Goal: Information Seeking & Learning: Learn about a topic

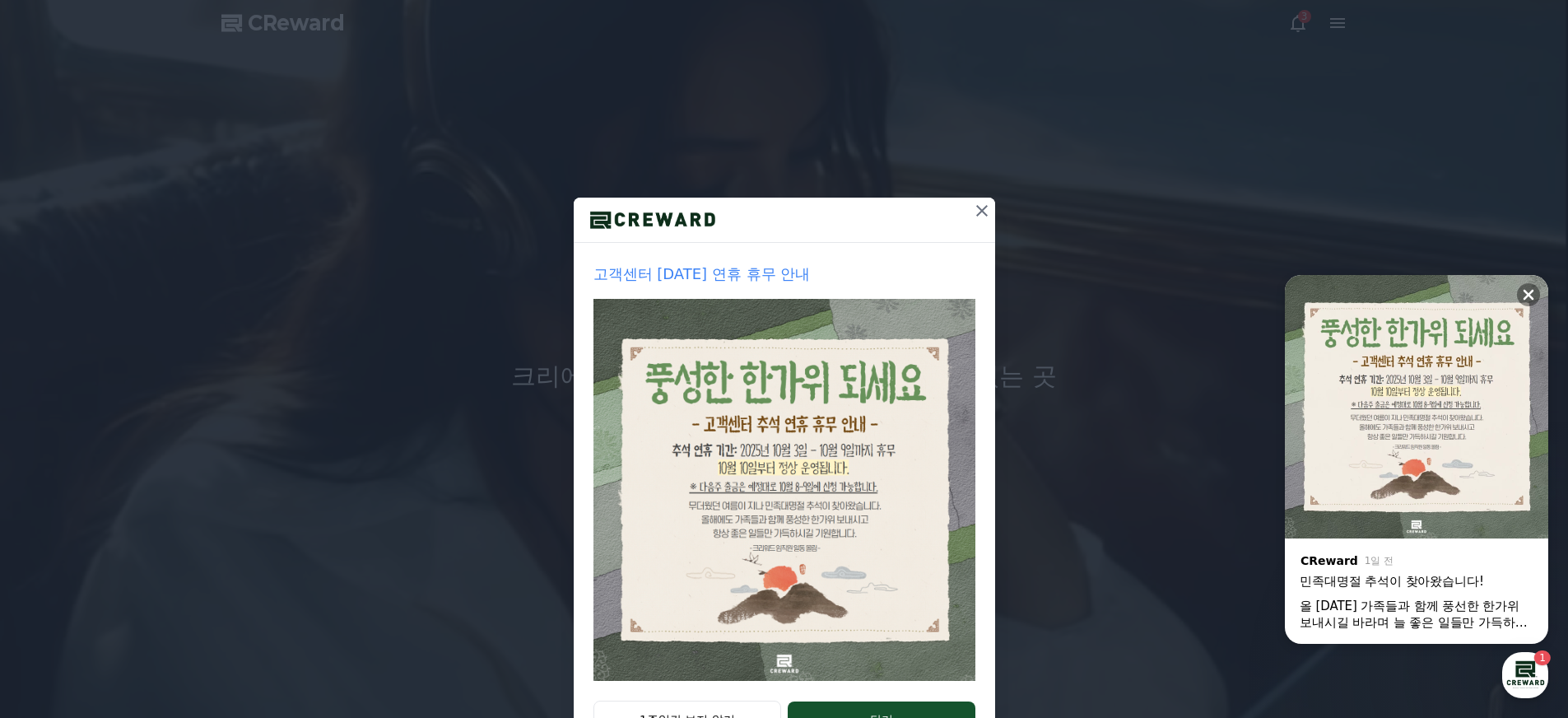
scroll to position [67, 0]
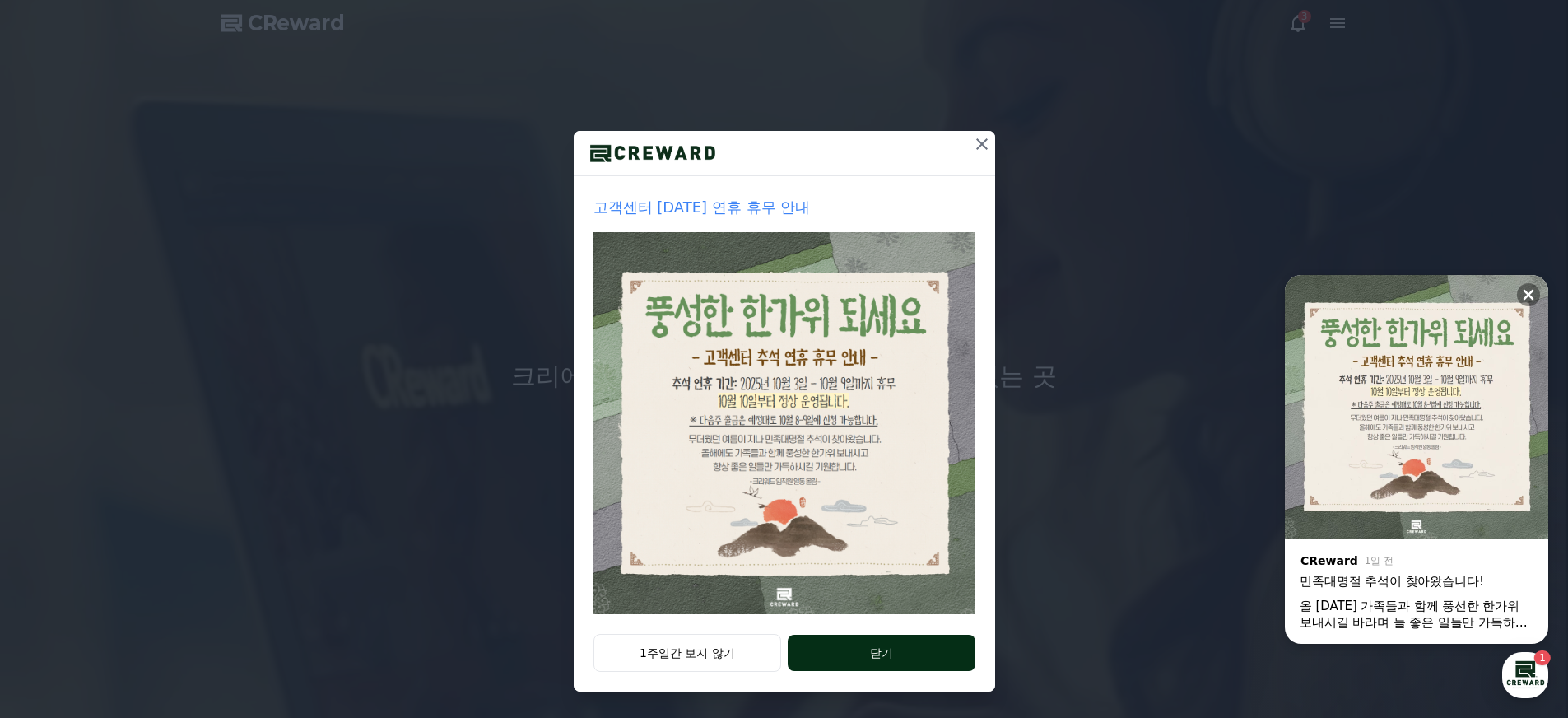
click at [821, 646] on button "닫기" at bounding box center [881, 652] width 187 height 36
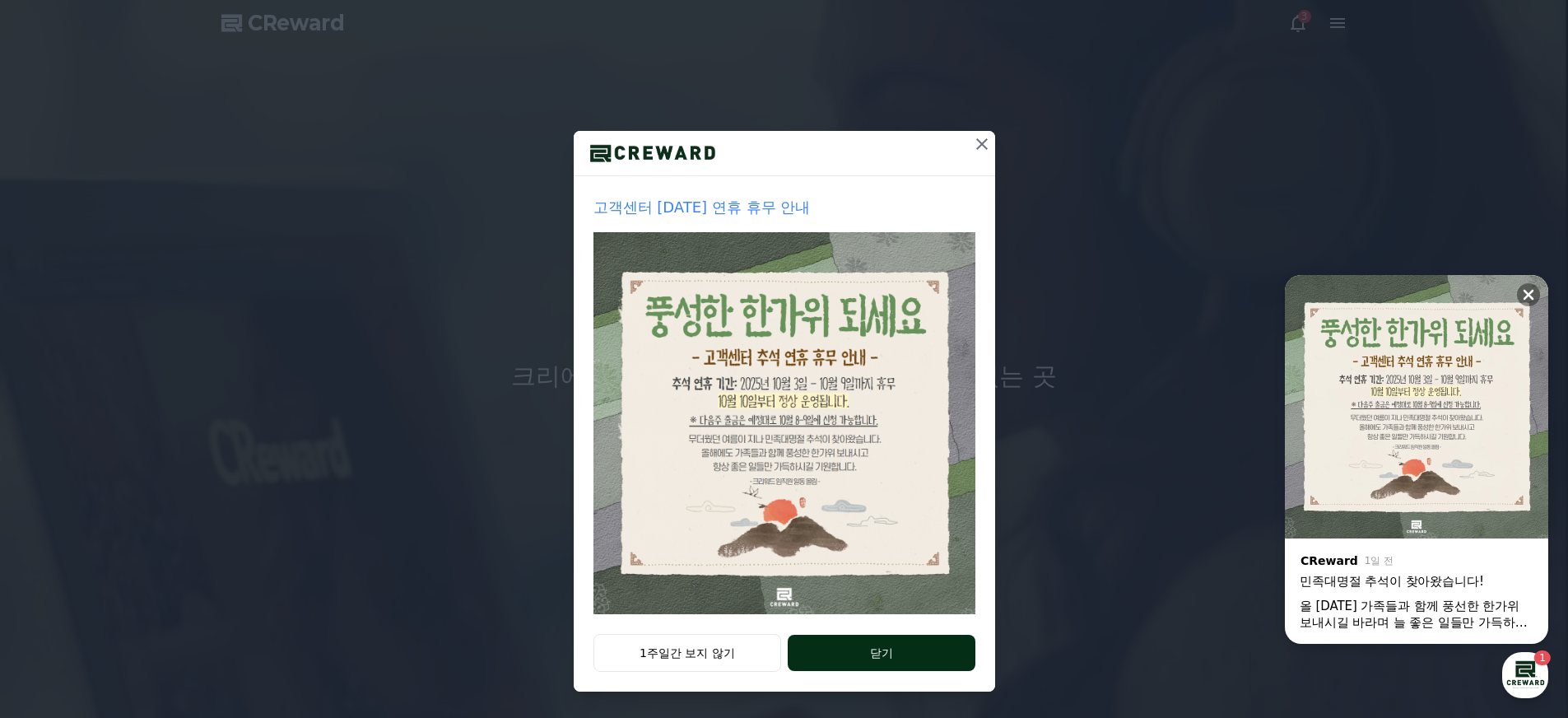
scroll to position [0, 0]
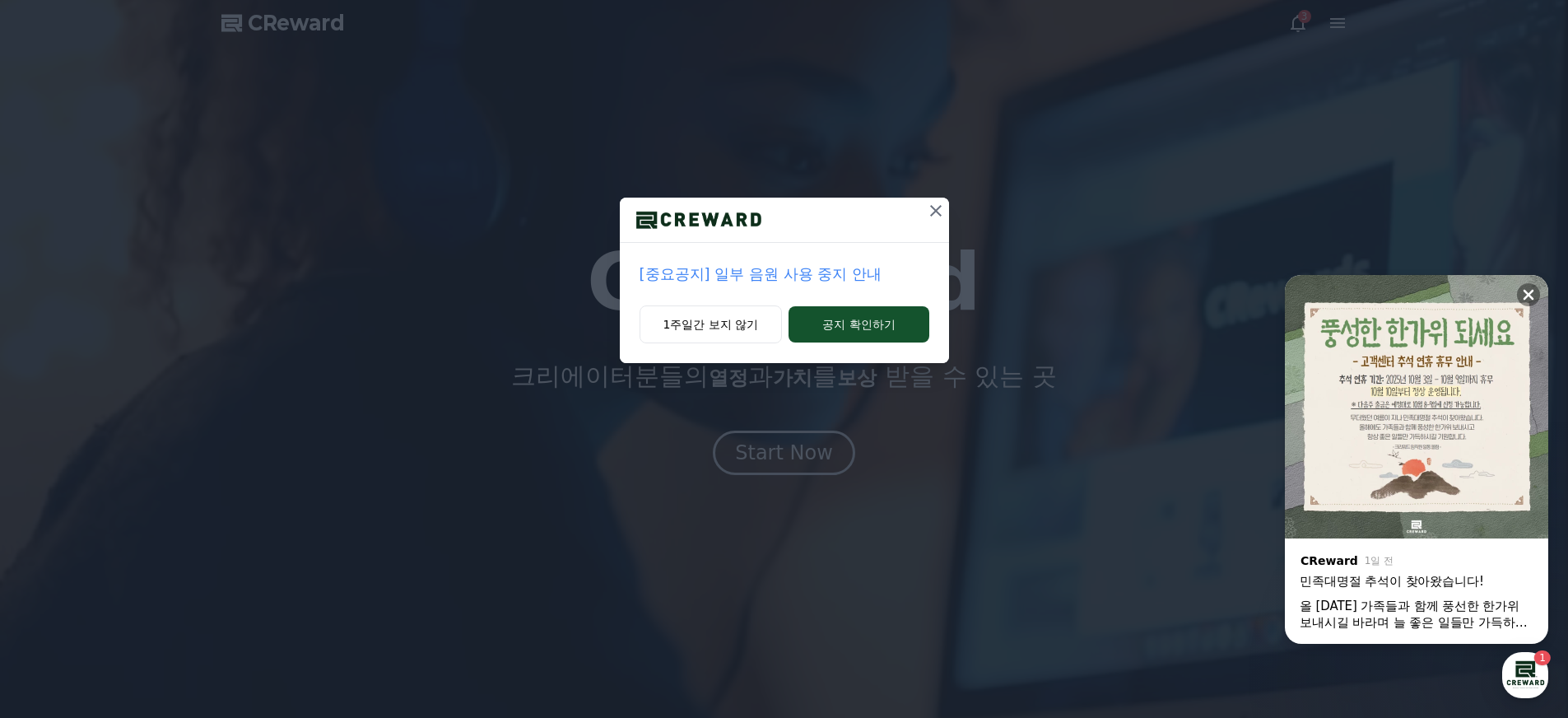
click at [796, 274] on p "[중요공지] 일부 음원 사용 중지 안내" at bounding box center [784, 273] width 290 height 23
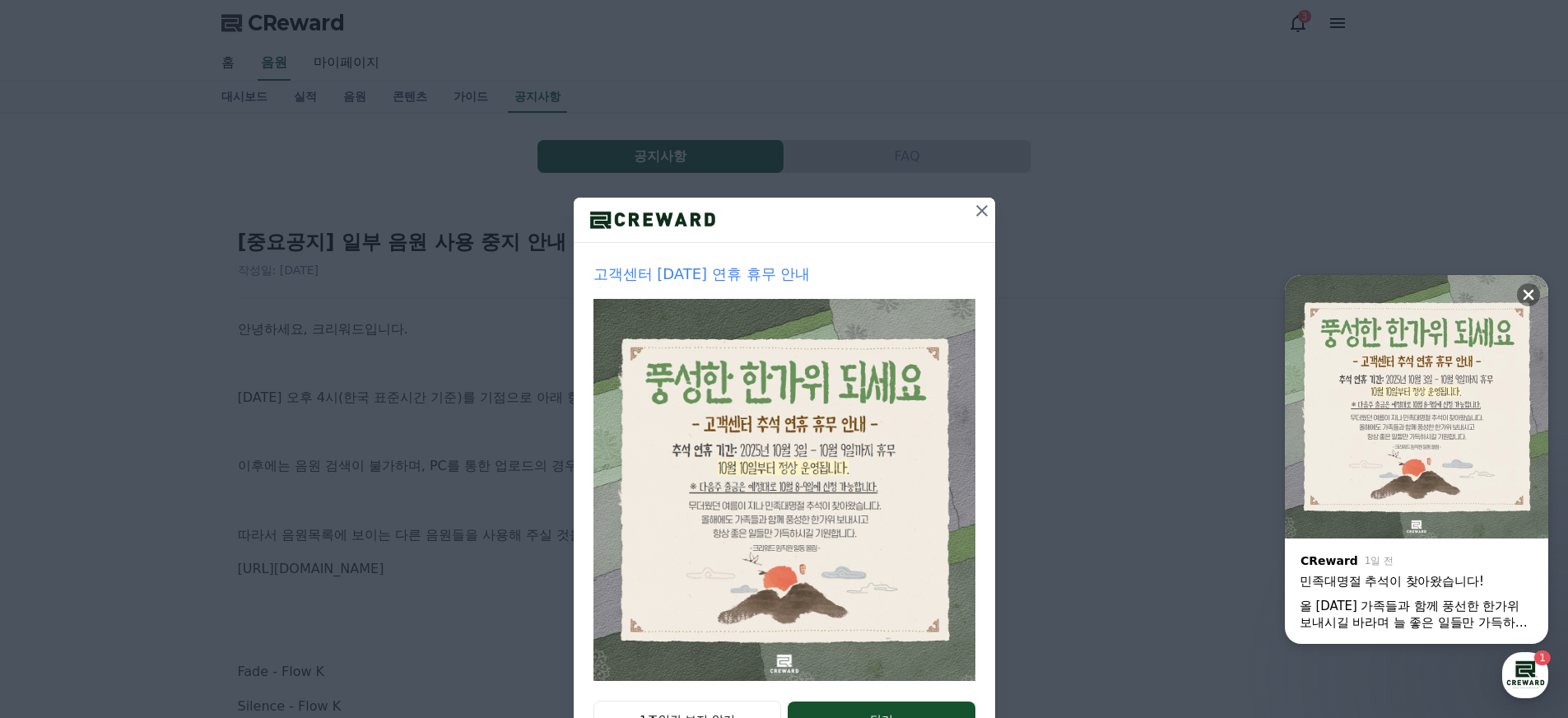
click at [969, 208] on button at bounding box center [982, 211] width 27 height 27
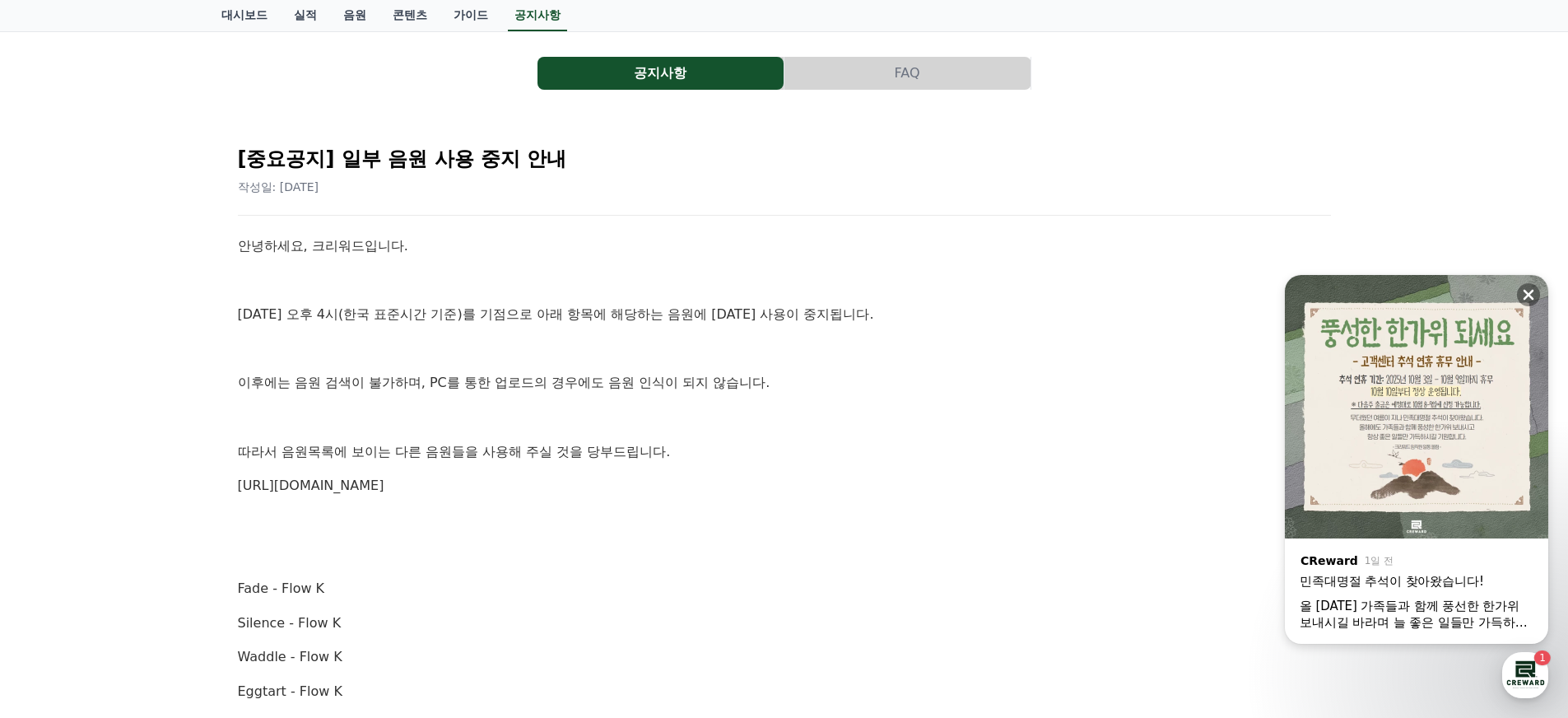
drag, startPoint x: 234, startPoint y: 252, endPoint x: 624, endPoint y: 487, distance: 455.3
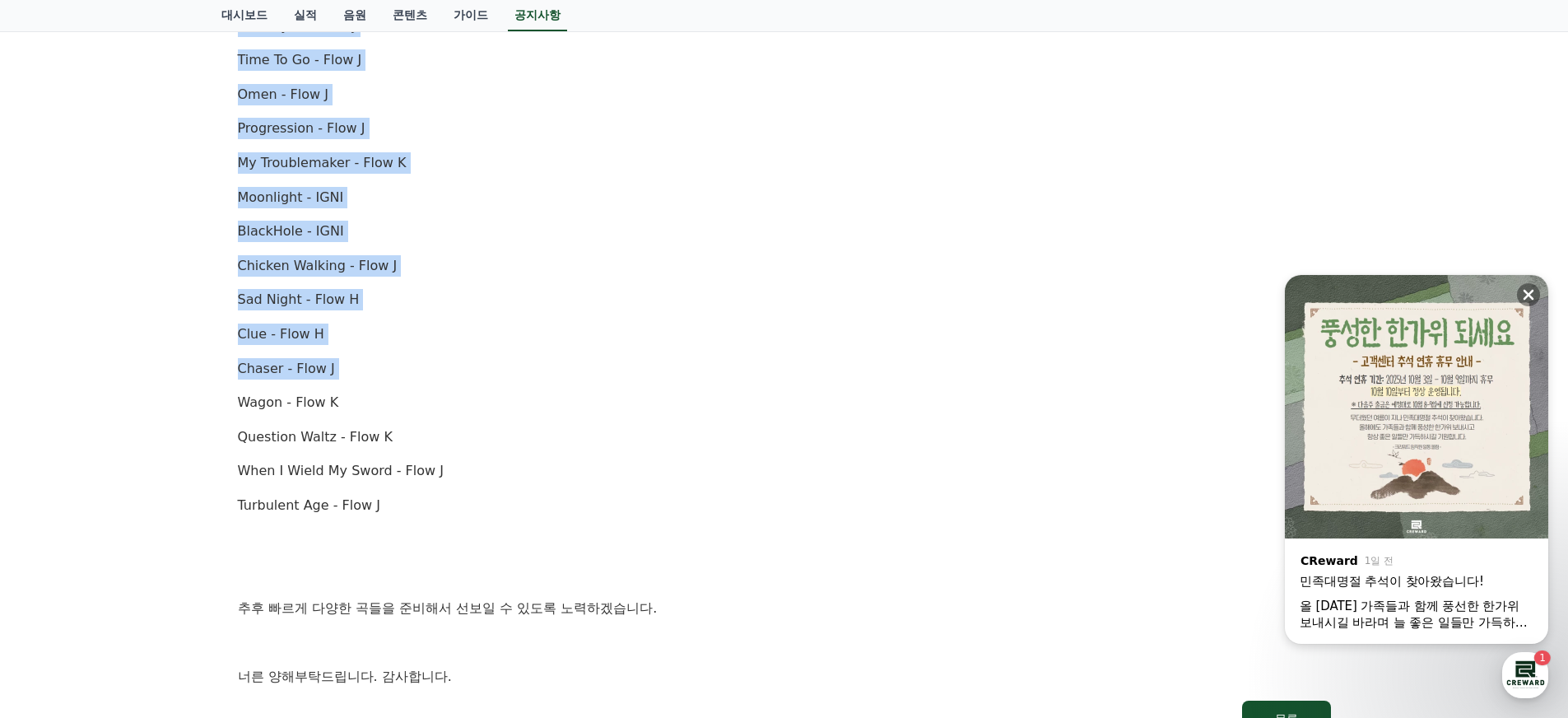
scroll to position [1173, 0]
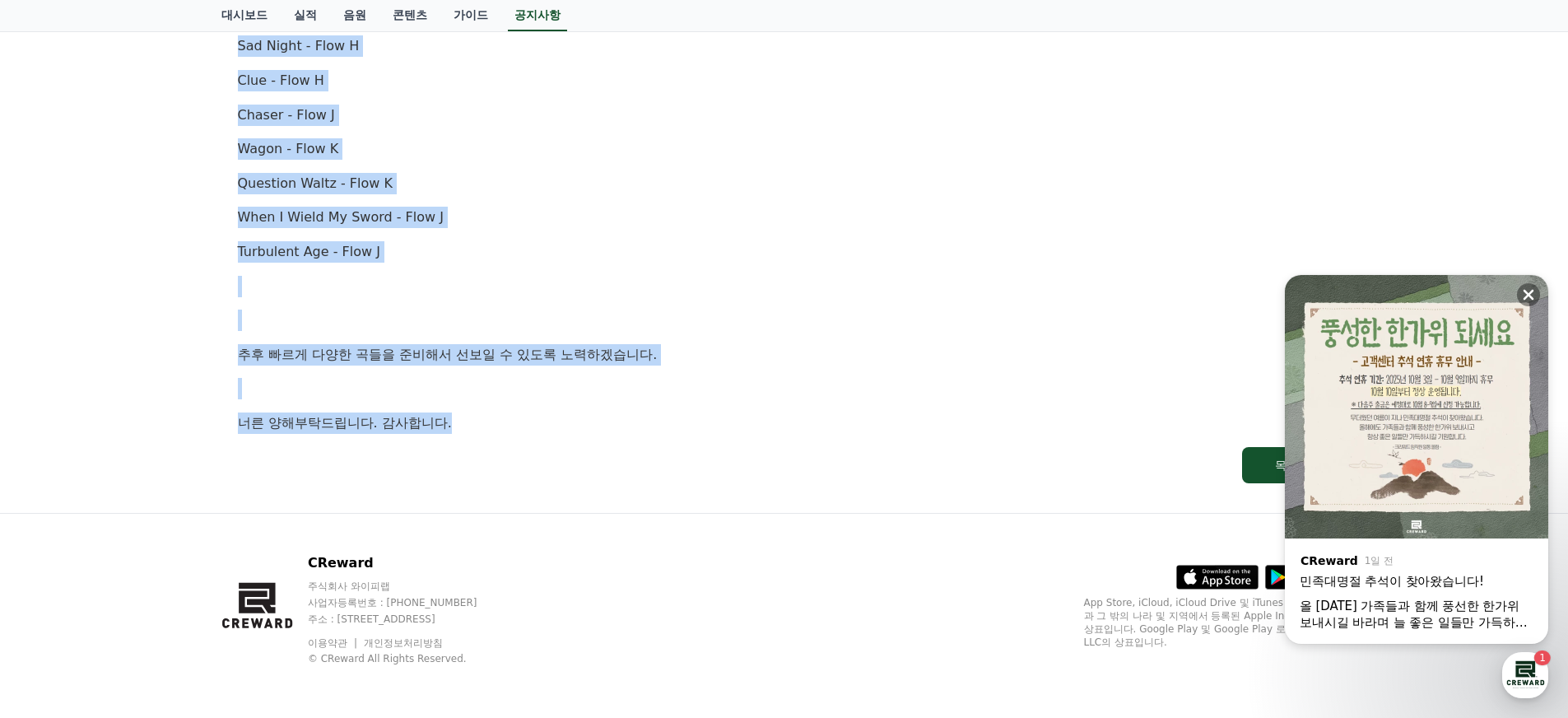
drag, startPoint x: 280, startPoint y: 137, endPoint x: 626, endPoint y: 419, distance: 446.4
click at [626, 421] on p "너른 양해부탁드립니다. 감사합니다." at bounding box center [784, 423] width 1093 height 22
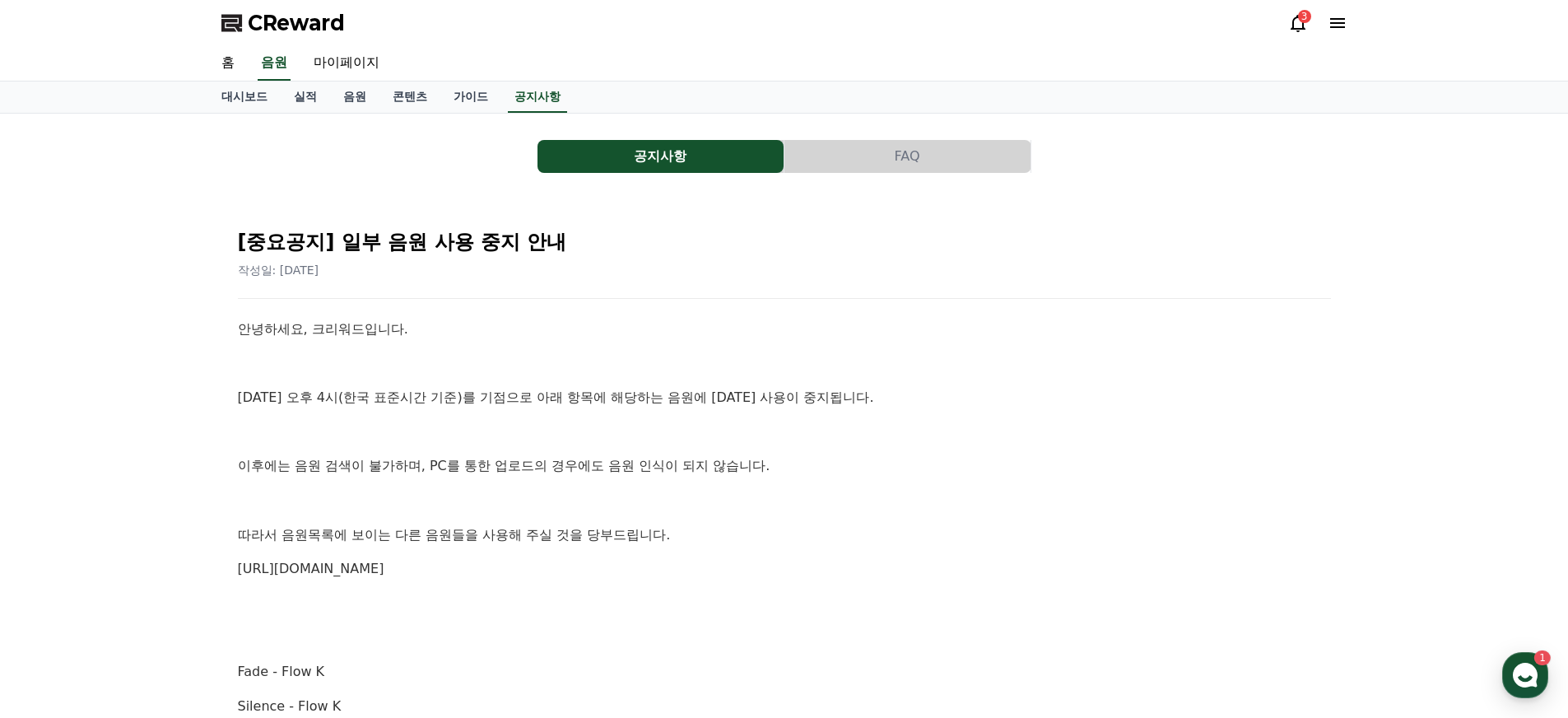
scroll to position [238, 0]
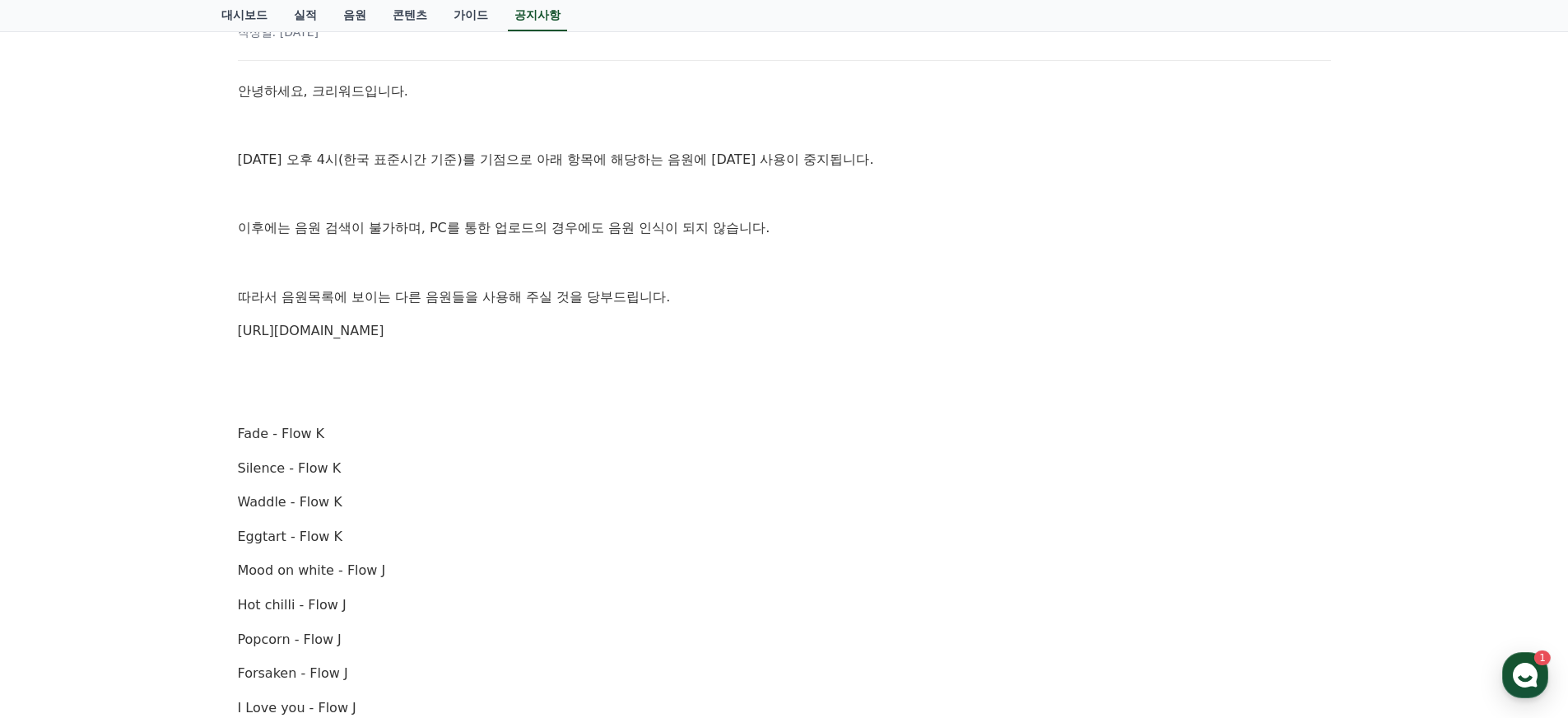
click at [384, 335] on link "https://creward.net/music/list/public" at bounding box center [312, 331] width 147 height 16
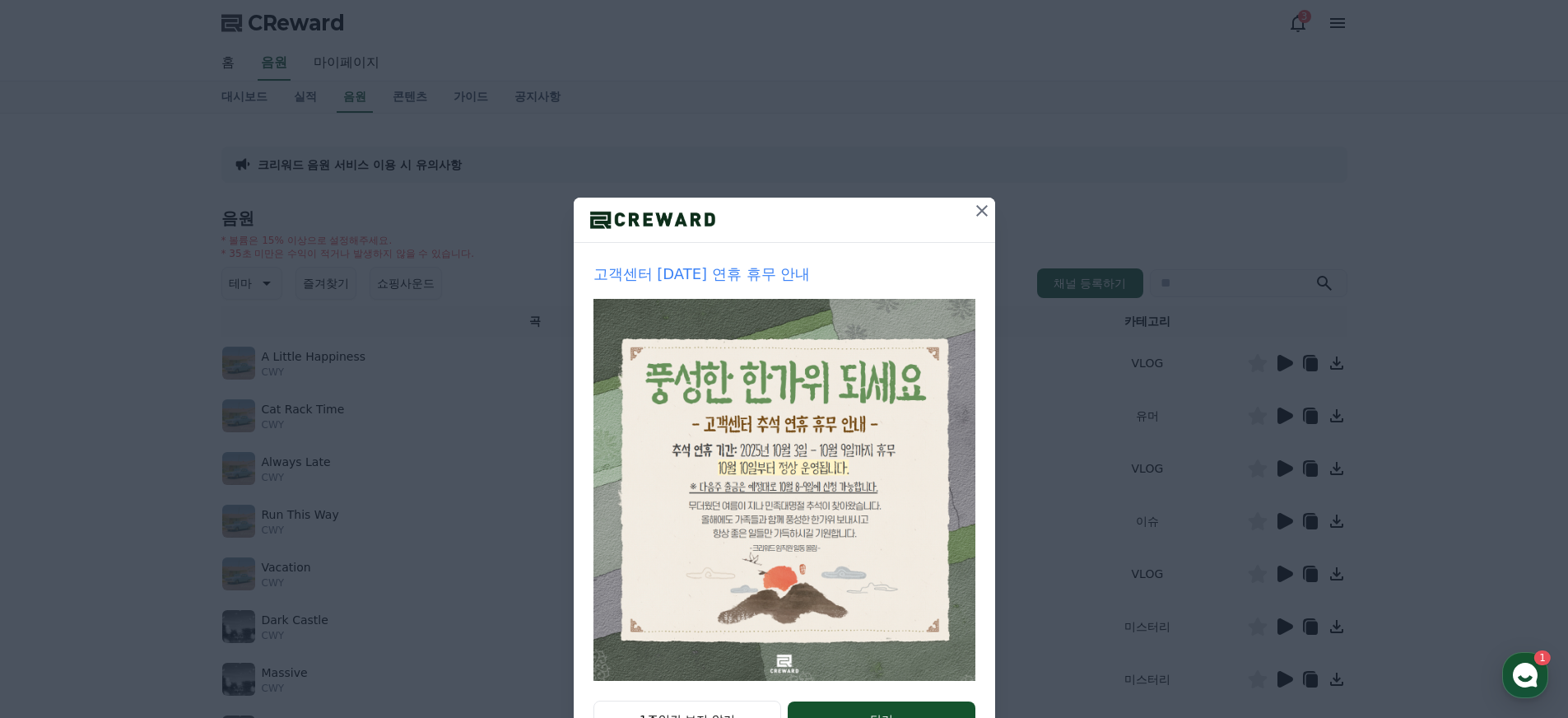
click at [972, 211] on icon at bounding box center [982, 211] width 20 height 20
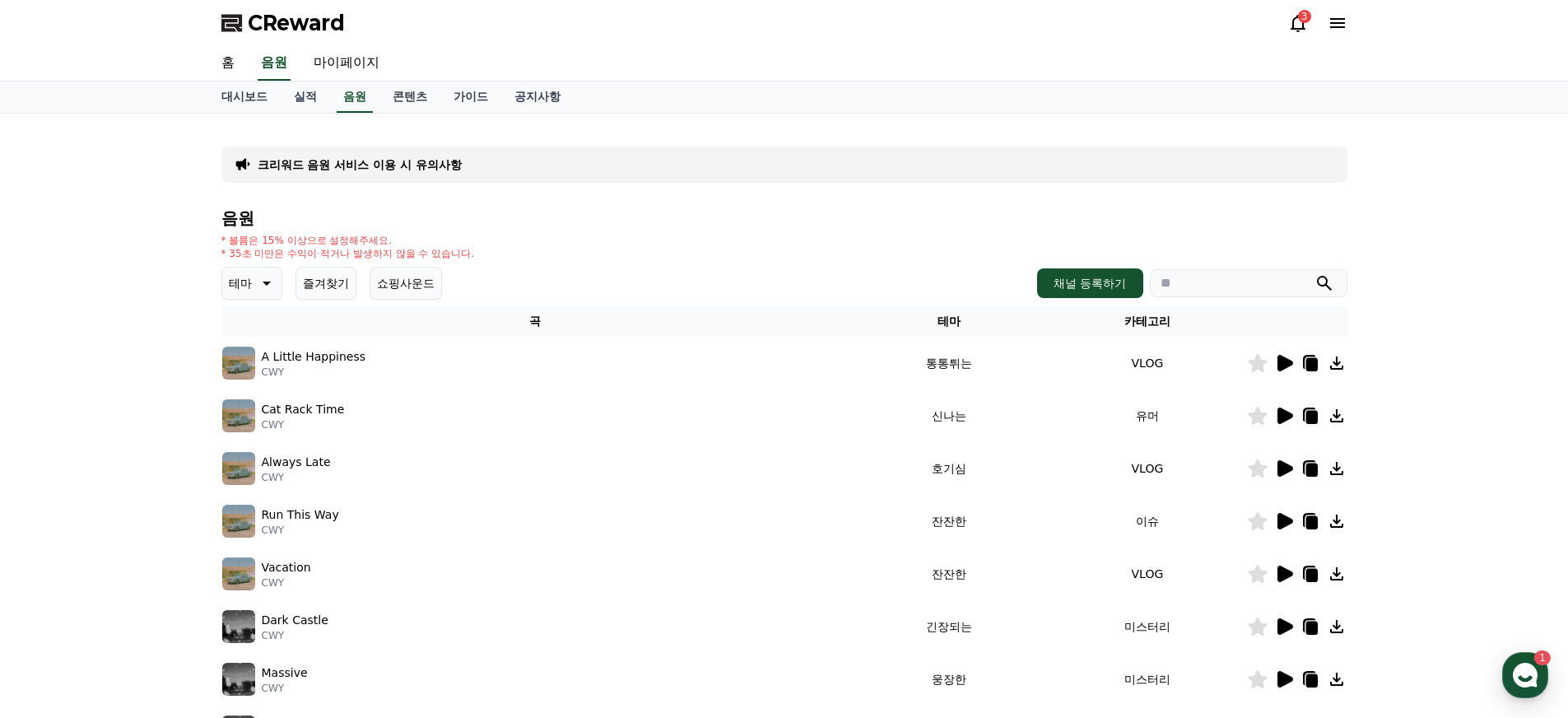
click at [1290, 363] on icon at bounding box center [1286, 362] width 16 height 17
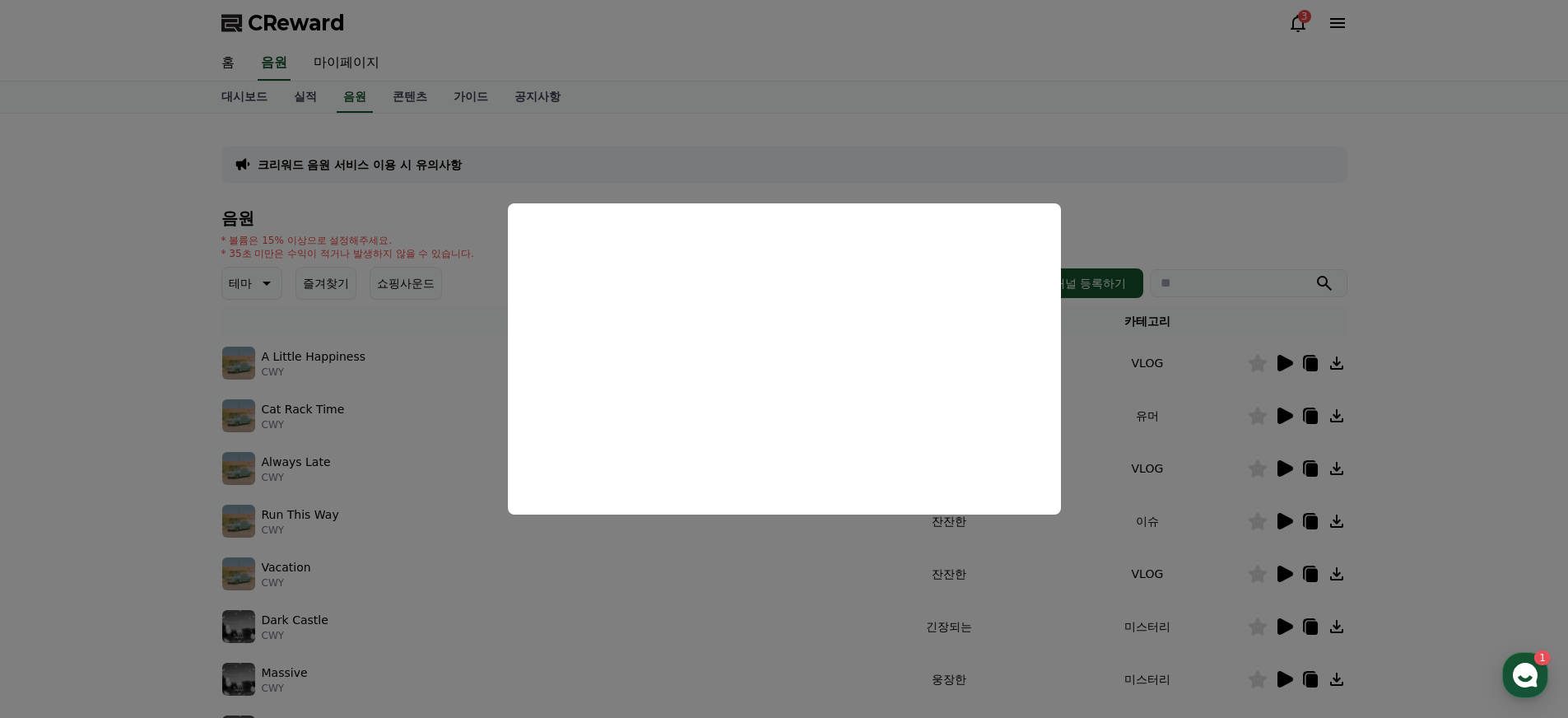
click at [434, 482] on button "close modal" at bounding box center [784, 359] width 1568 height 718
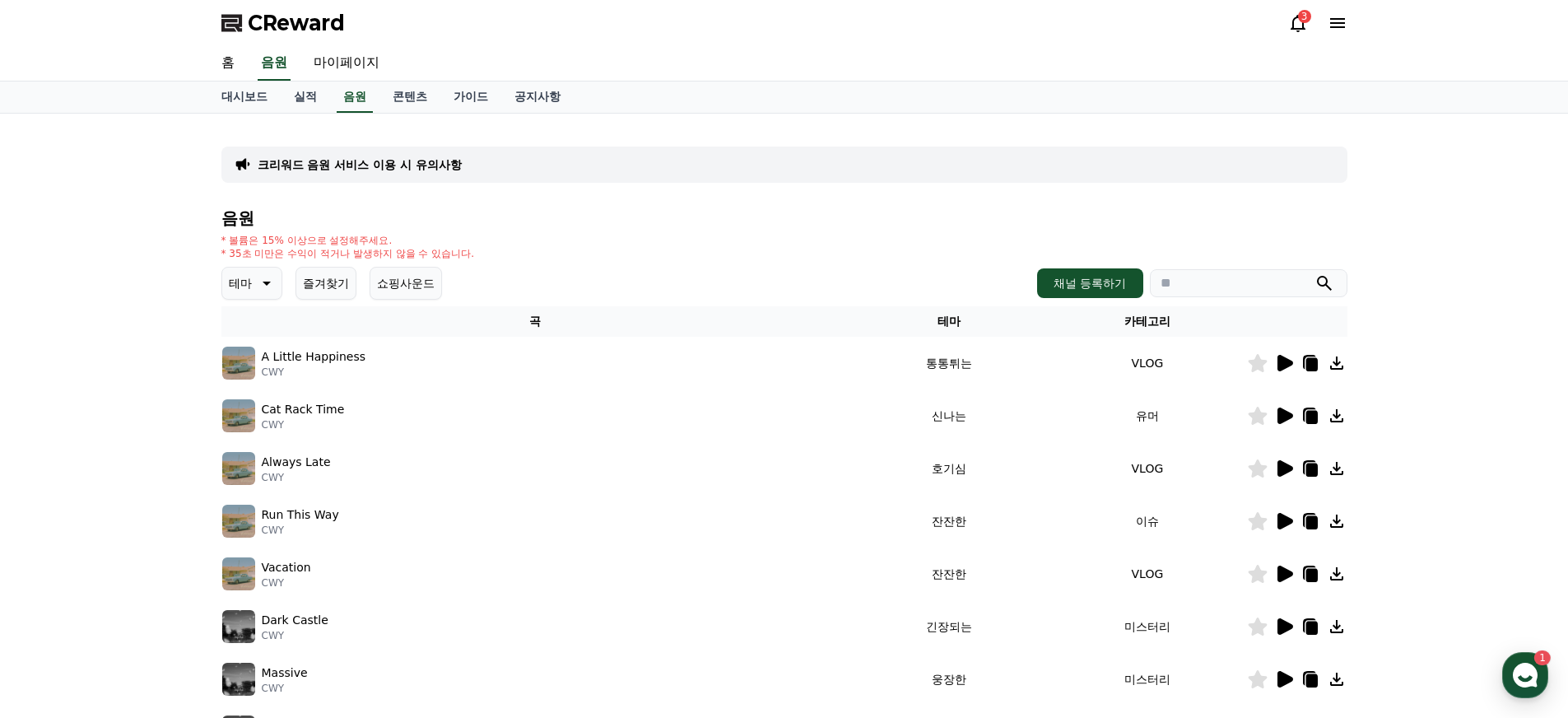
click at [1288, 416] on icon at bounding box center [1286, 415] width 16 height 17
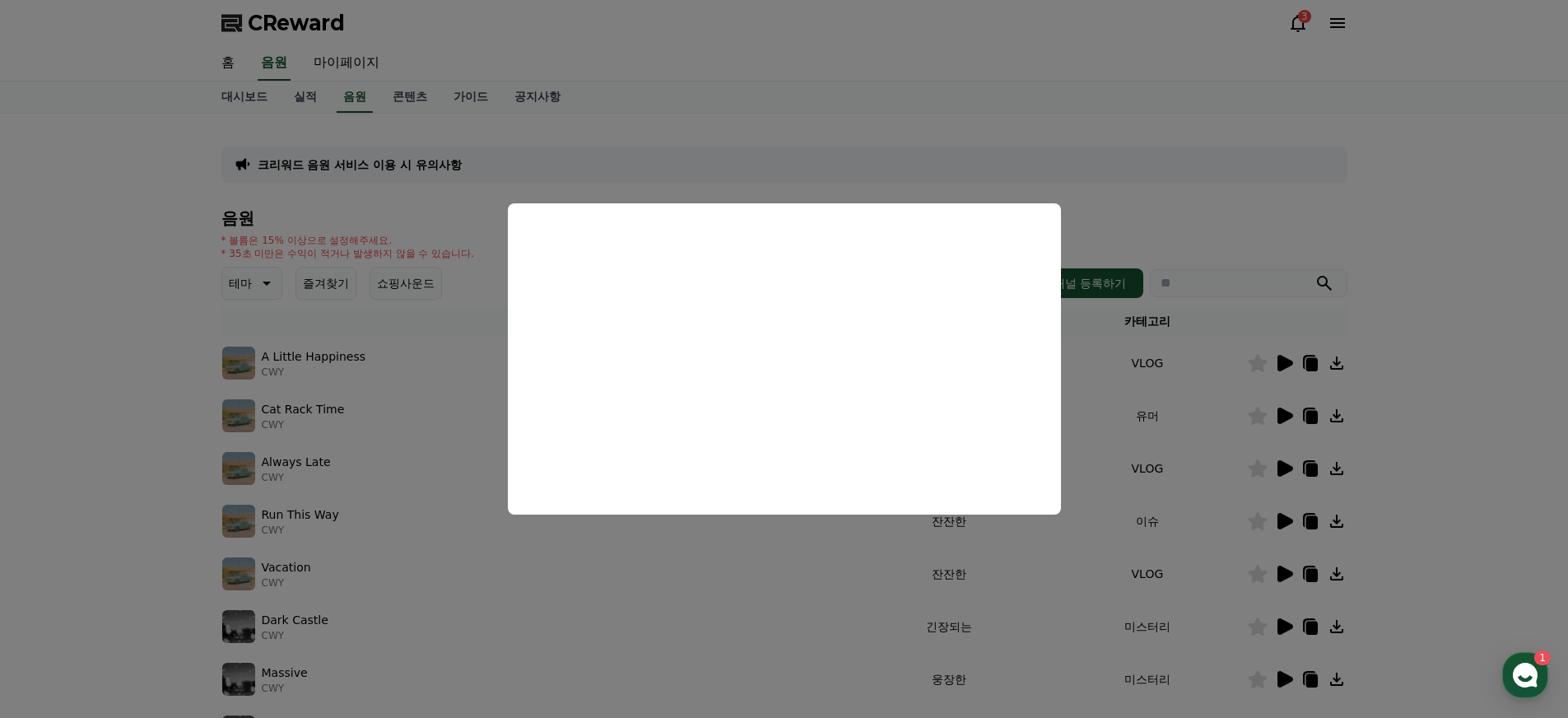
click at [380, 494] on button "close modal" at bounding box center [784, 359] width 1568 height 718
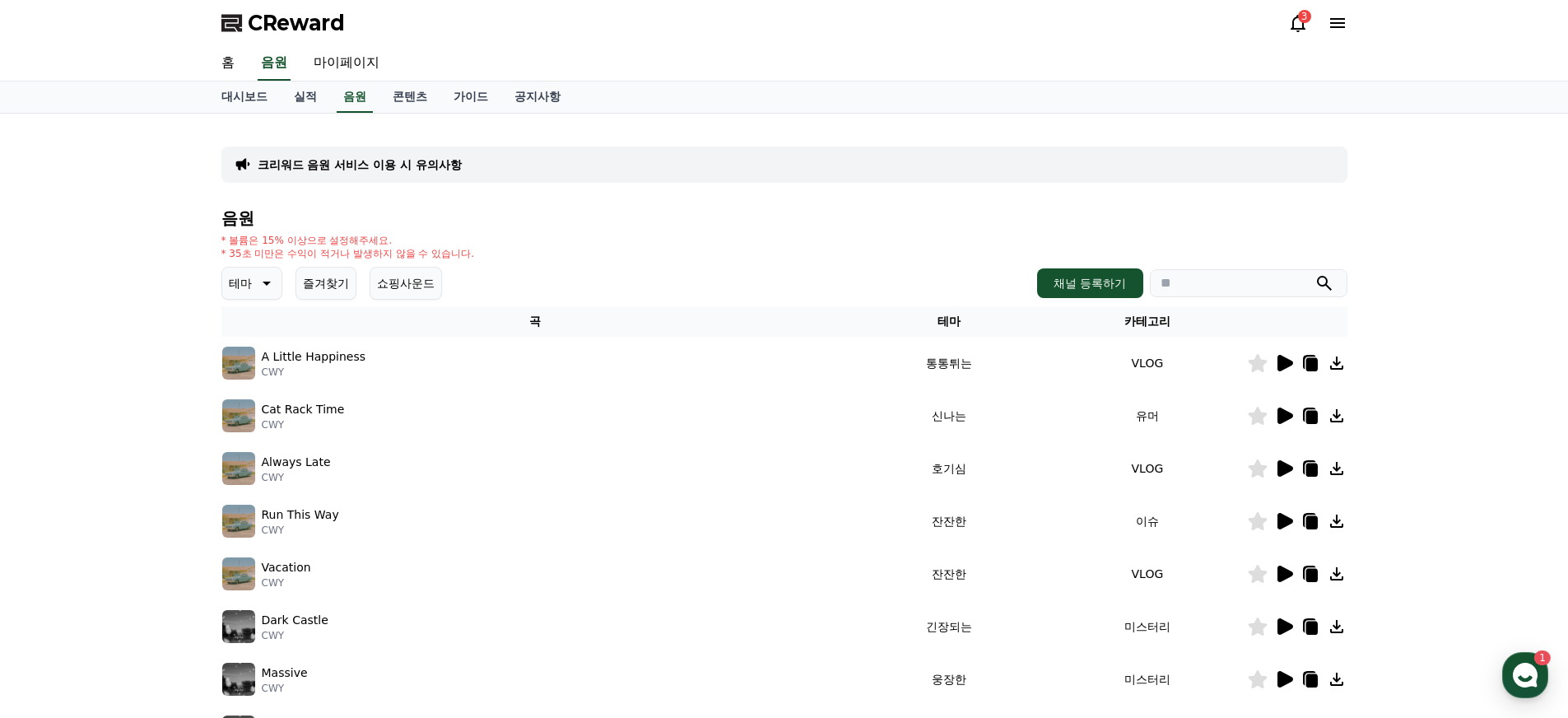
click at [1280, 477] on icon at bounding box center [1284, 469] width 20 height 20
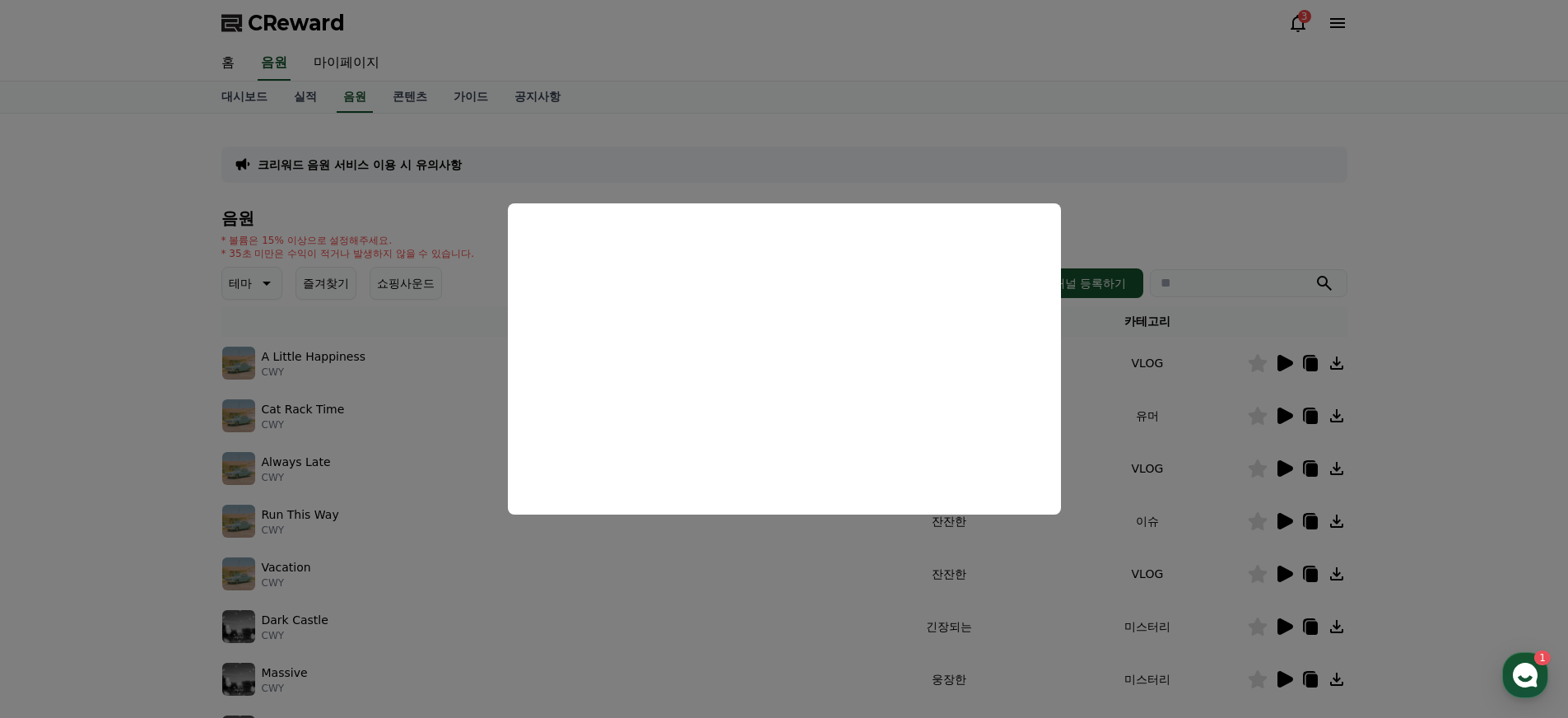
click at [1060, 566] on button "close modal" at bounding box center [784, 359] width 1568 height 718
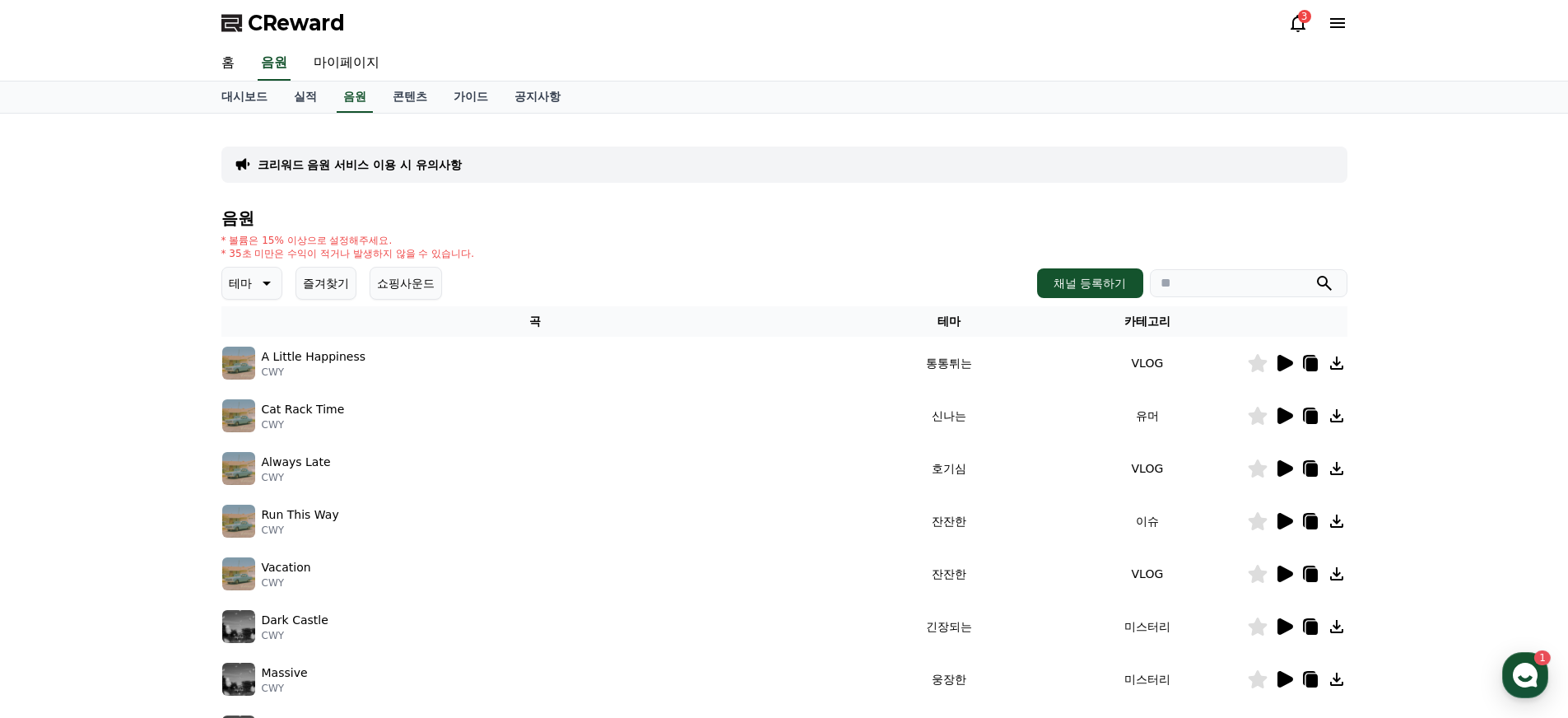
click at [1286, 525] on icon at bounding box center [1286, 520] width 16 height 17
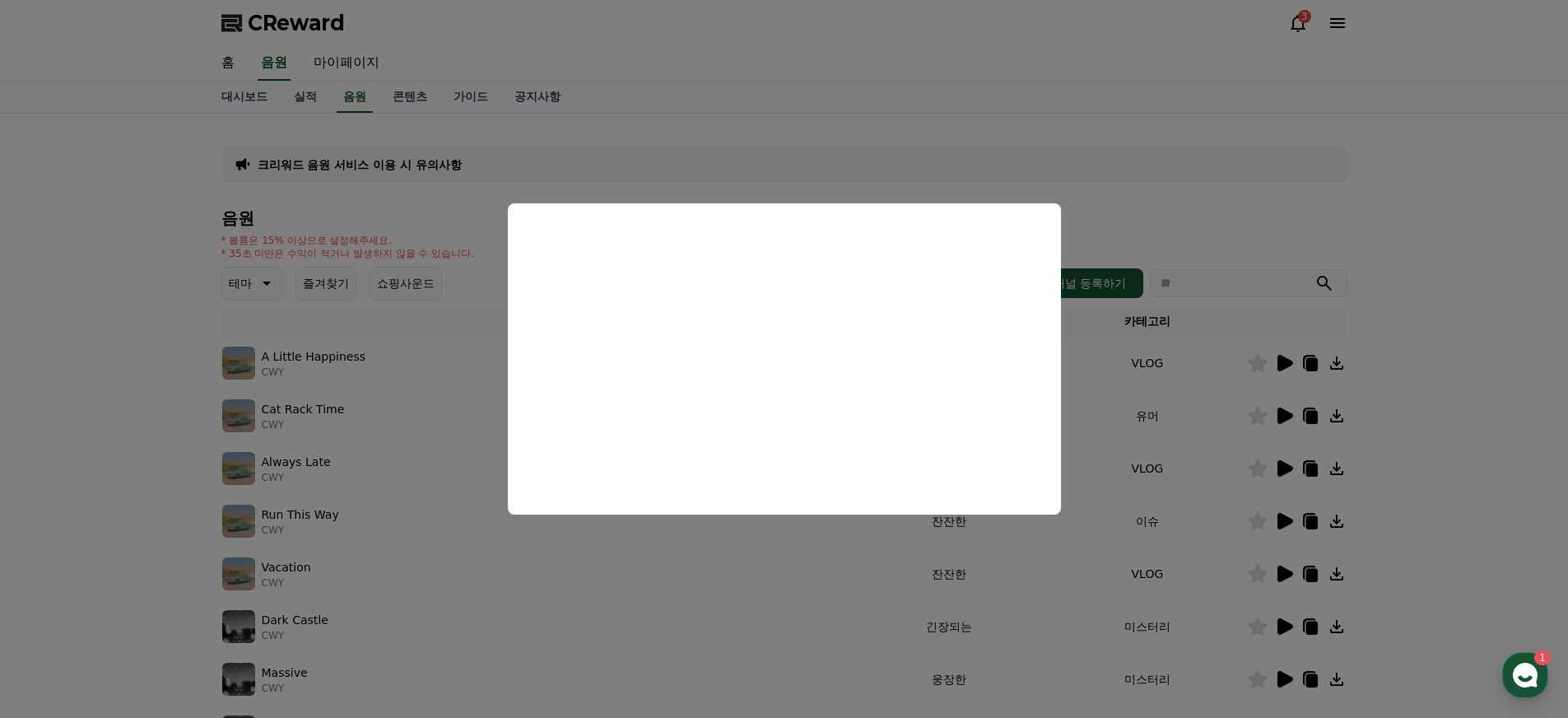
click at [629, 562] on button "close modal" at bounding box center [784, 359] width 1568 height 718
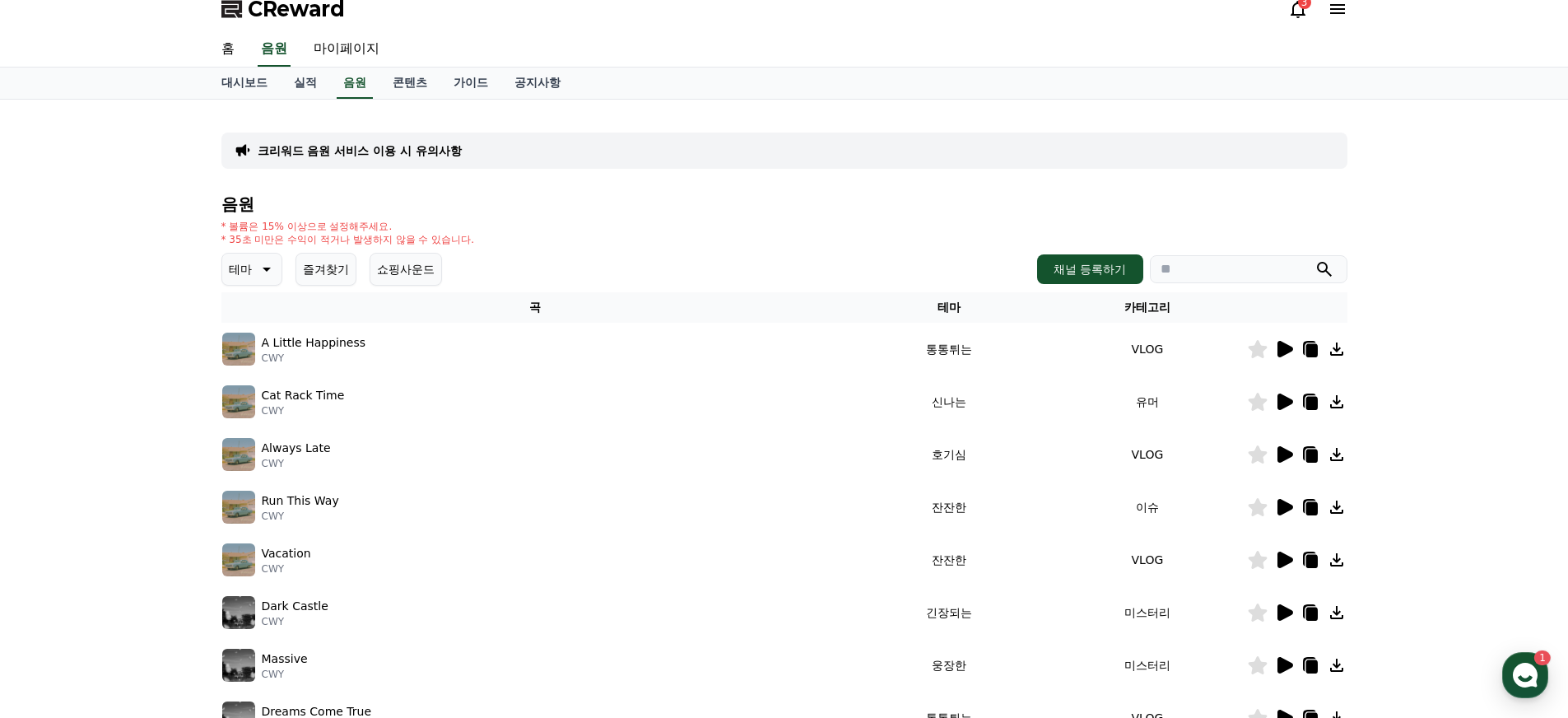
scroll to position [105, 0]
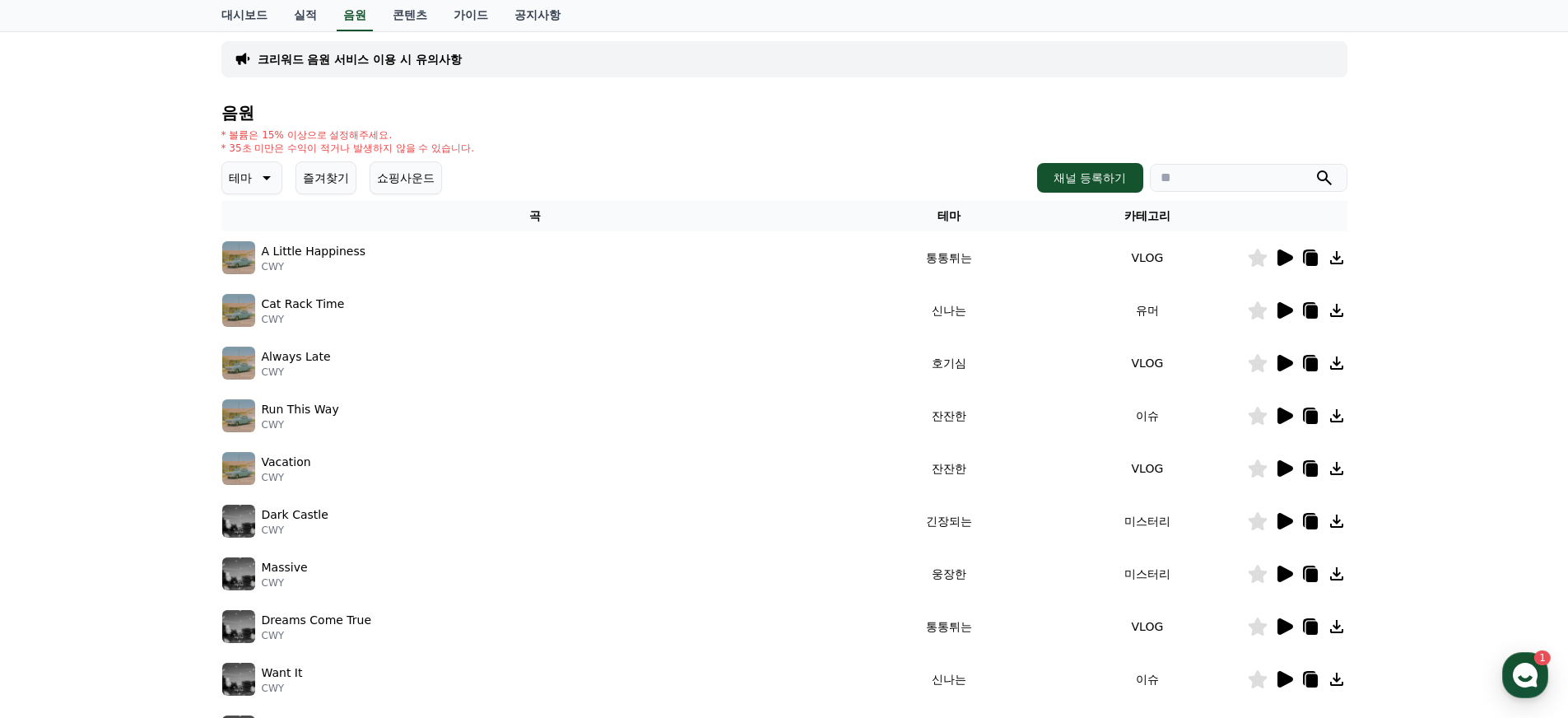
click at [1290, 523] on icon at bounding box center [1286, 520] width 16 height 17
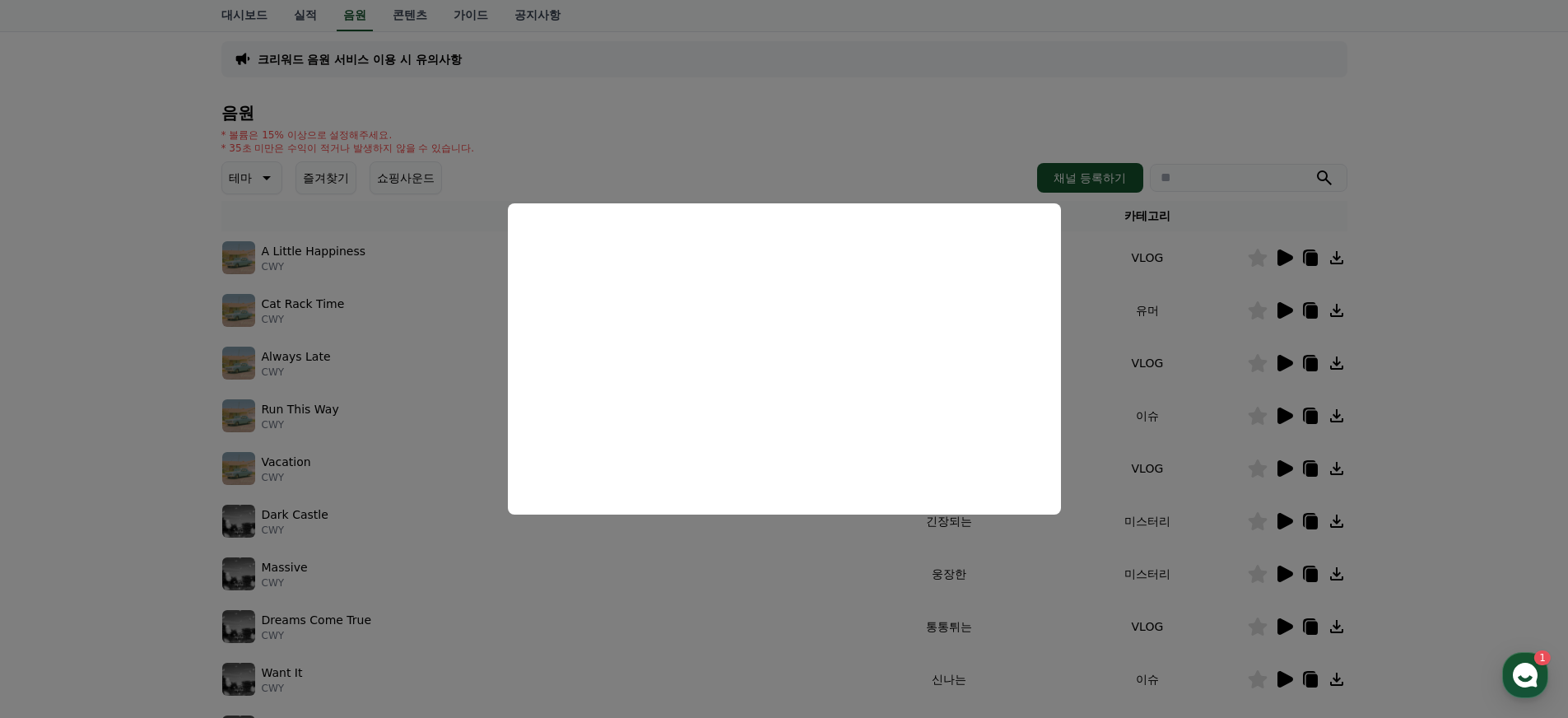
click at [816, 561] on button "close modal" at bounding box center [784, 359] width 1568 height 718
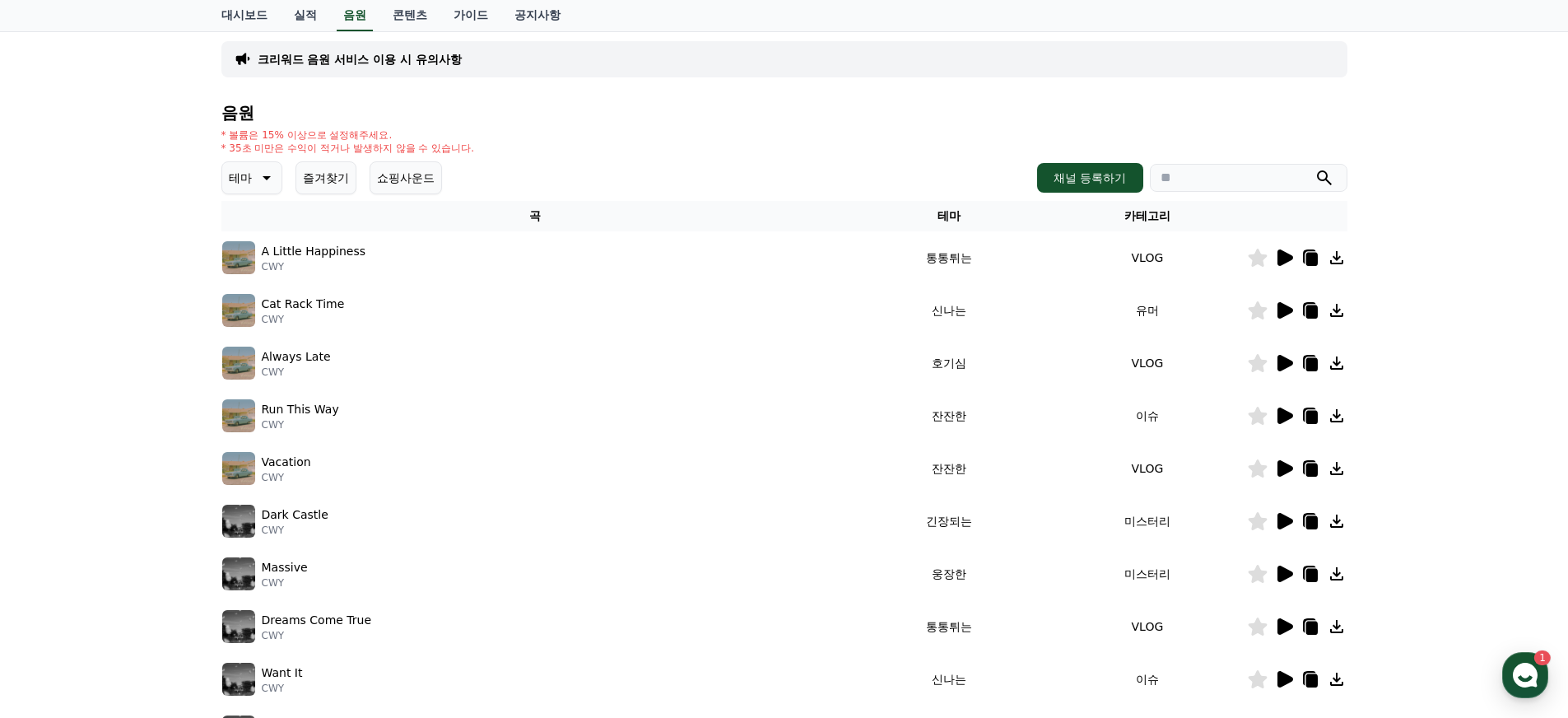
click at [1277, 635] on icon at bounding box center [1284, 627] width 20 height 20
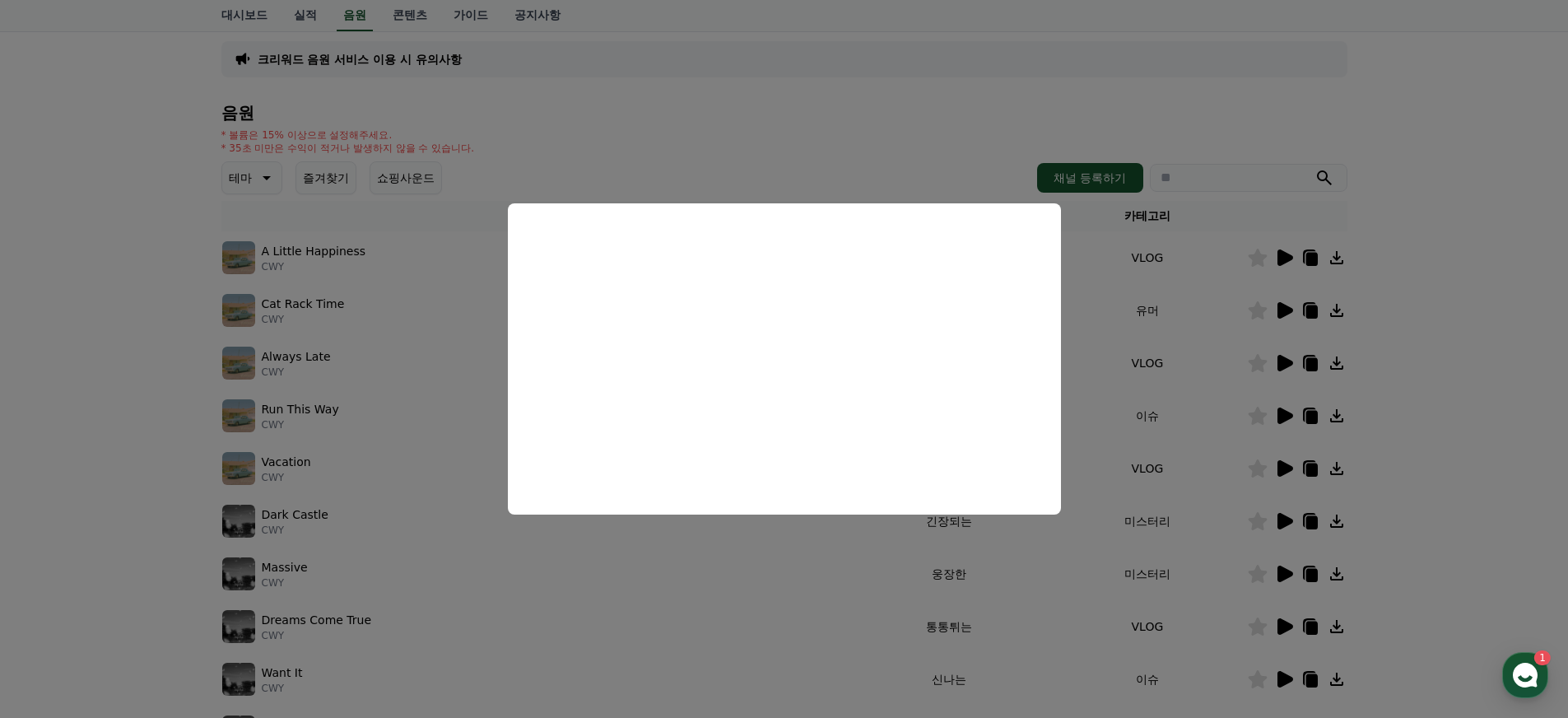
click at [641, 621] on button "close modal" at bounding box center [784, 359] width 1568 height 718
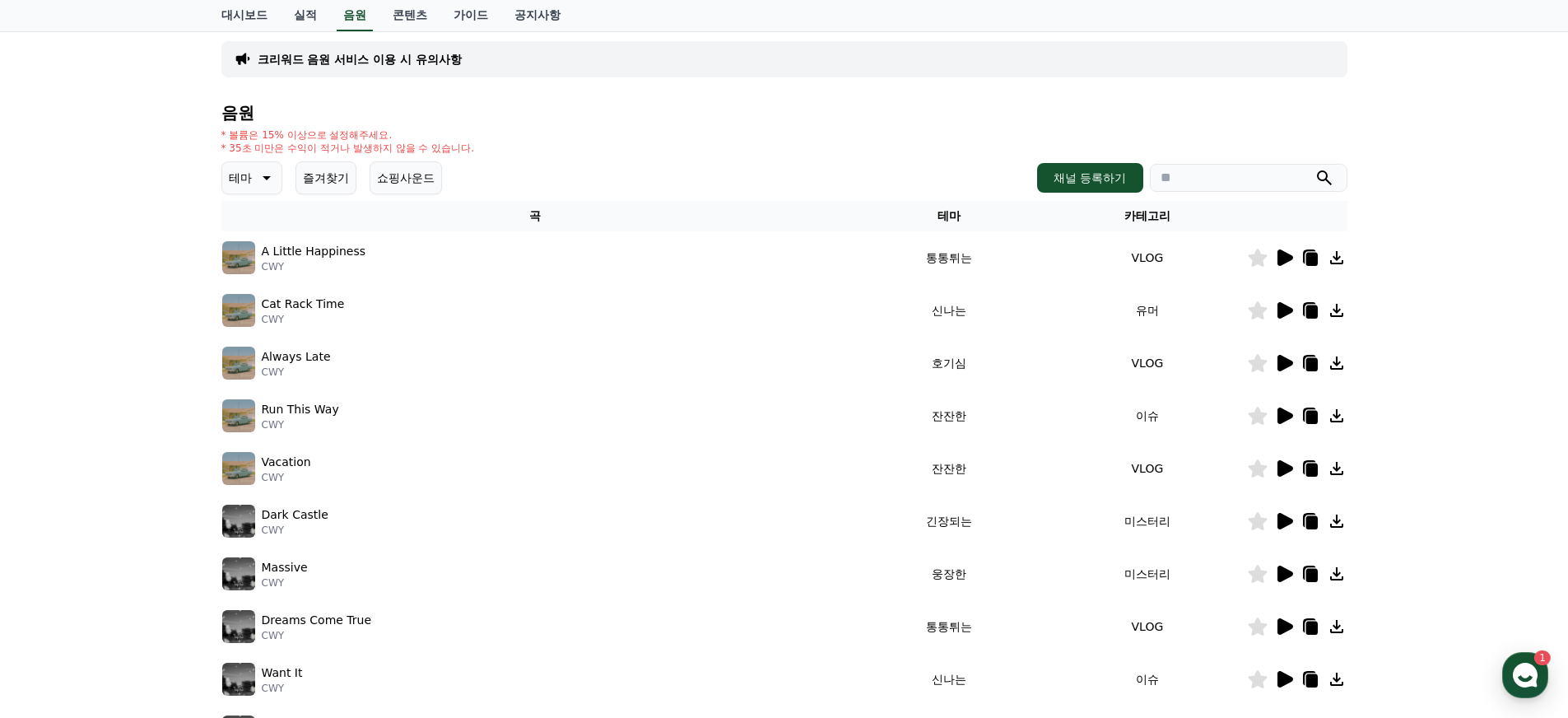
click at [1284, 672] on icon at bounding box center [1284, 679] width 20 height 20
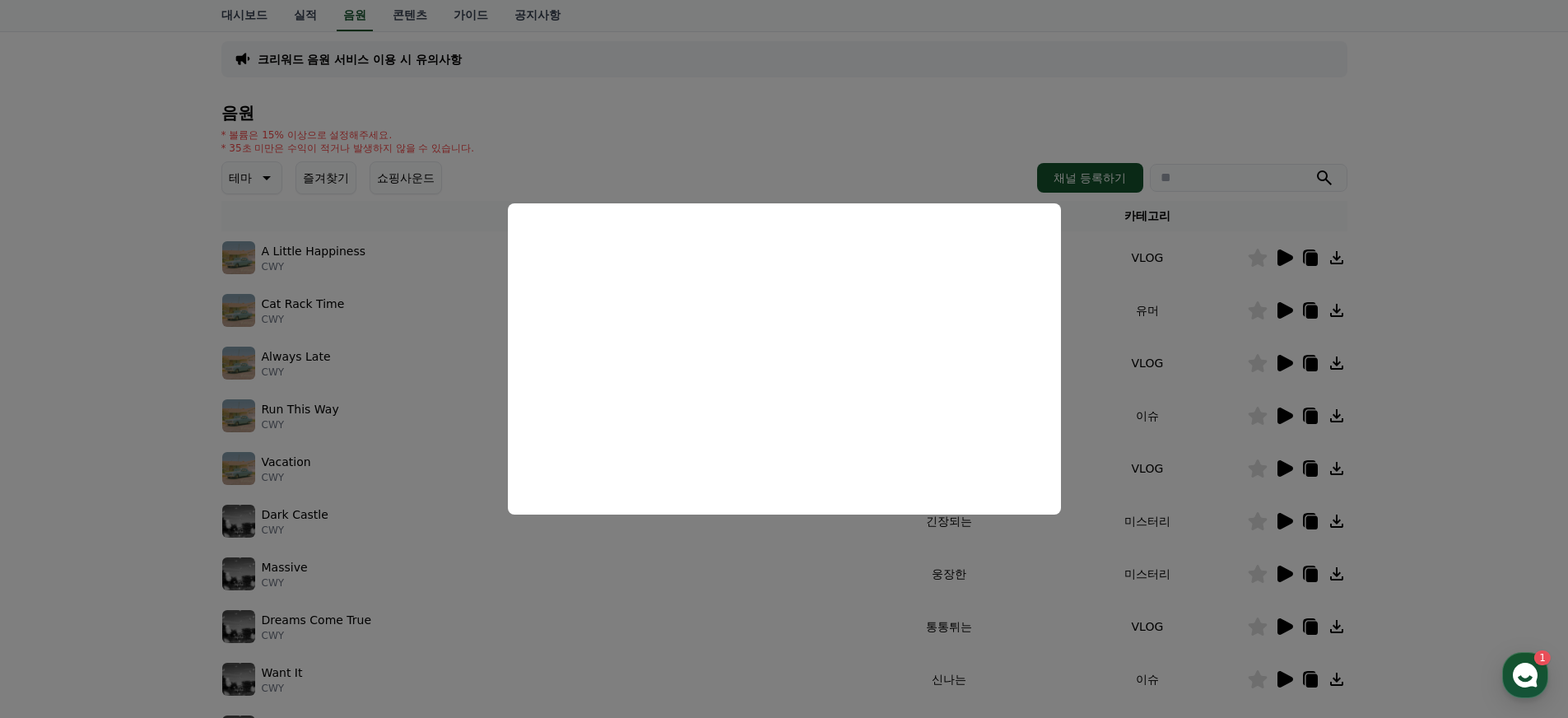
click at [1115, 200] on button "close modal" at bounding box center [784, 359] width 1568 height 718
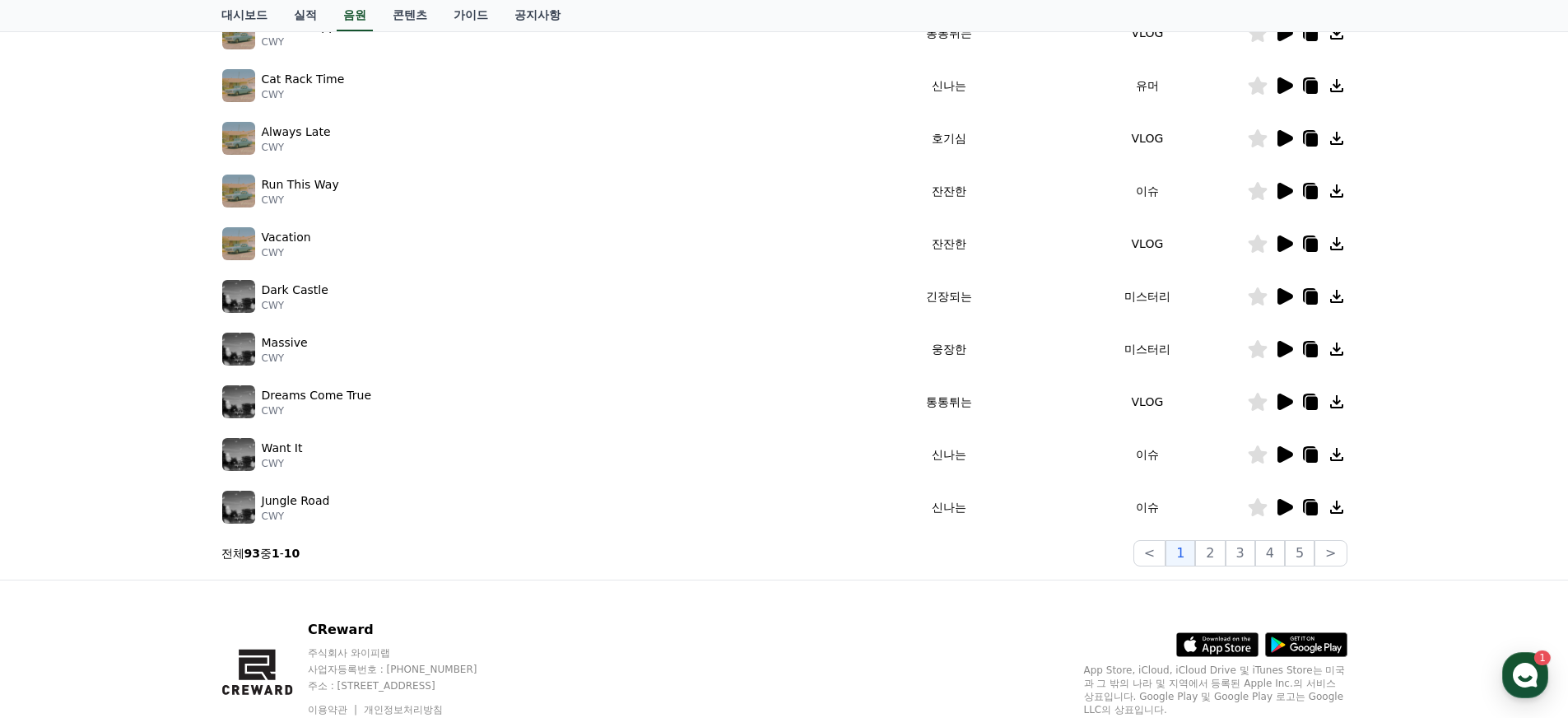
scroll to position [334, 0]
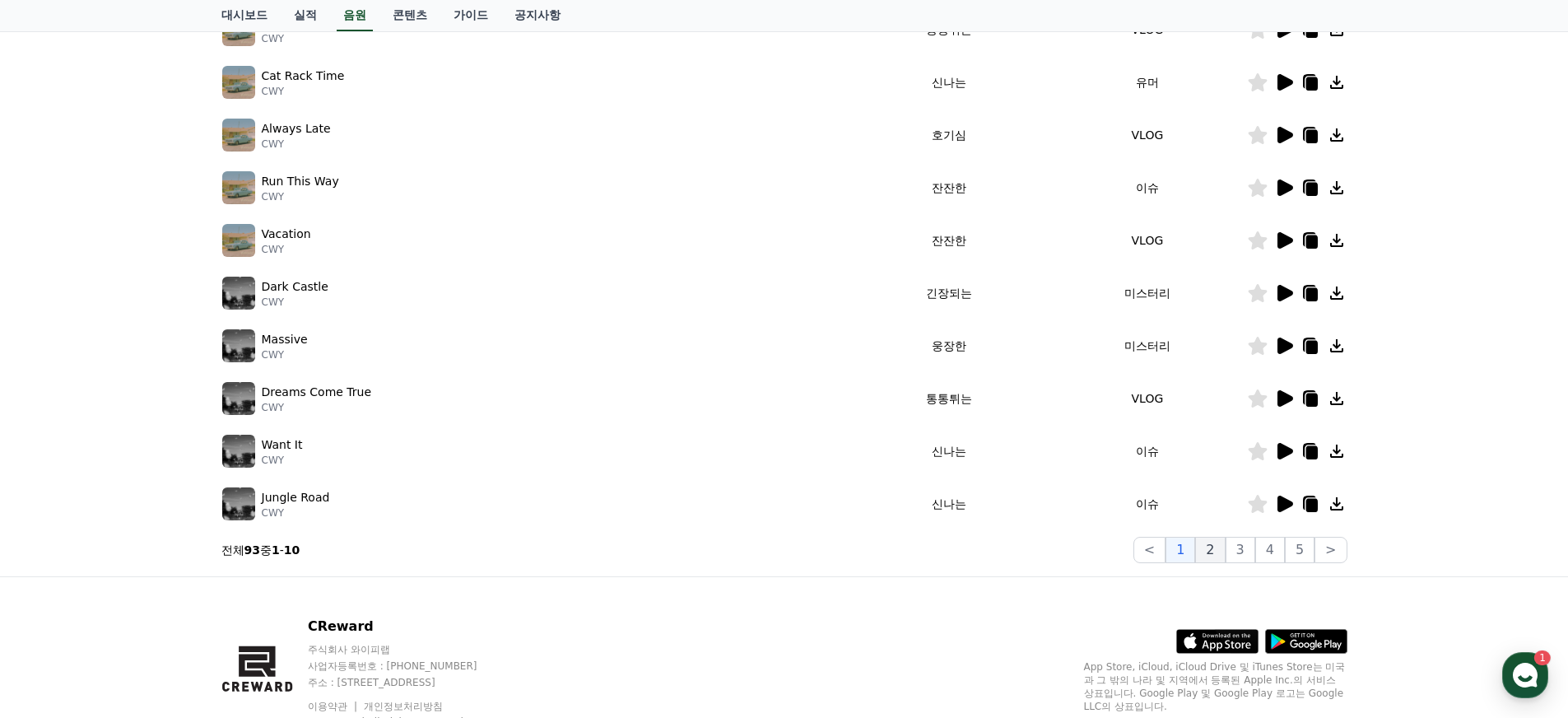
click at [1224, 554] on button "2" at bounding box center [1211, 550] width 30 height 27
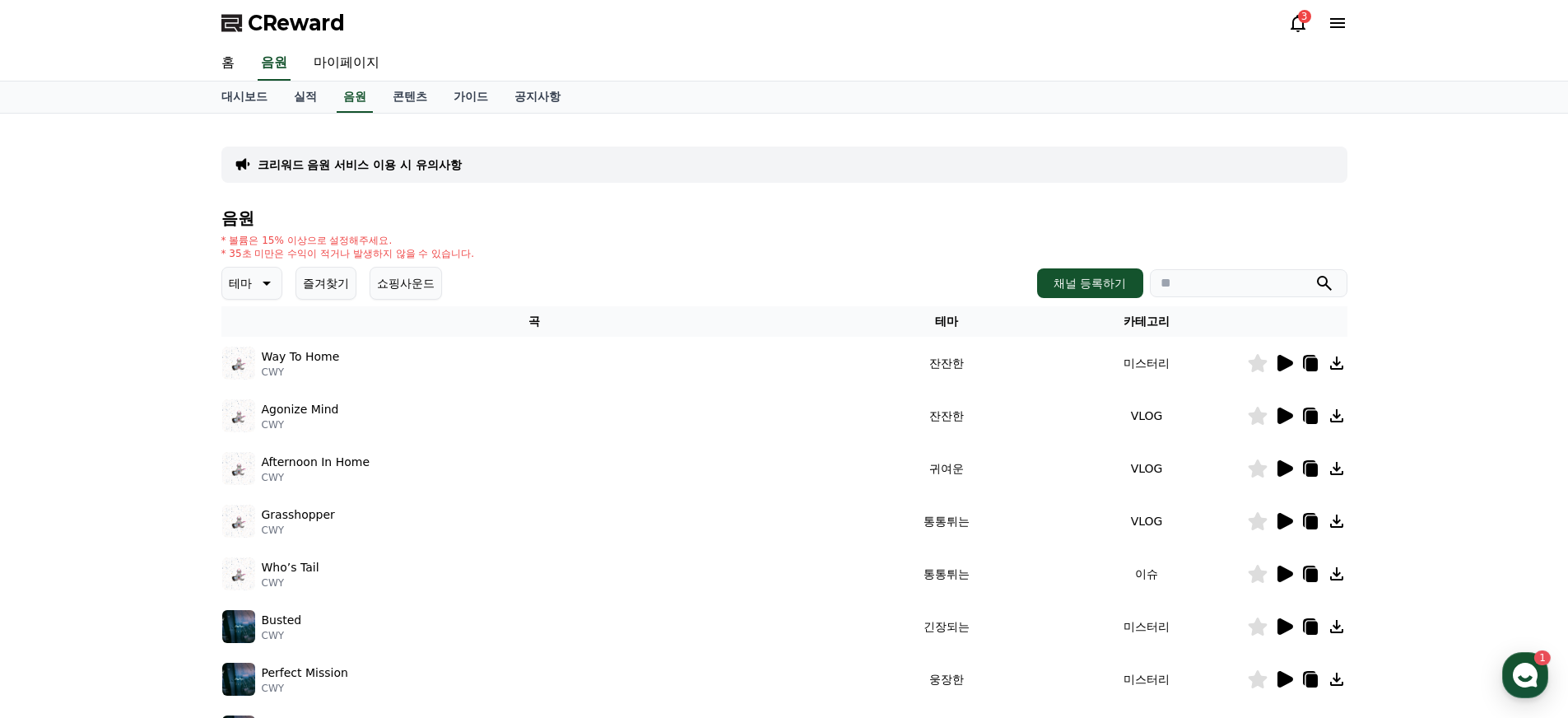
click at [1285, 368] on icon at bounding box center [1284, 363] width 20 height 20
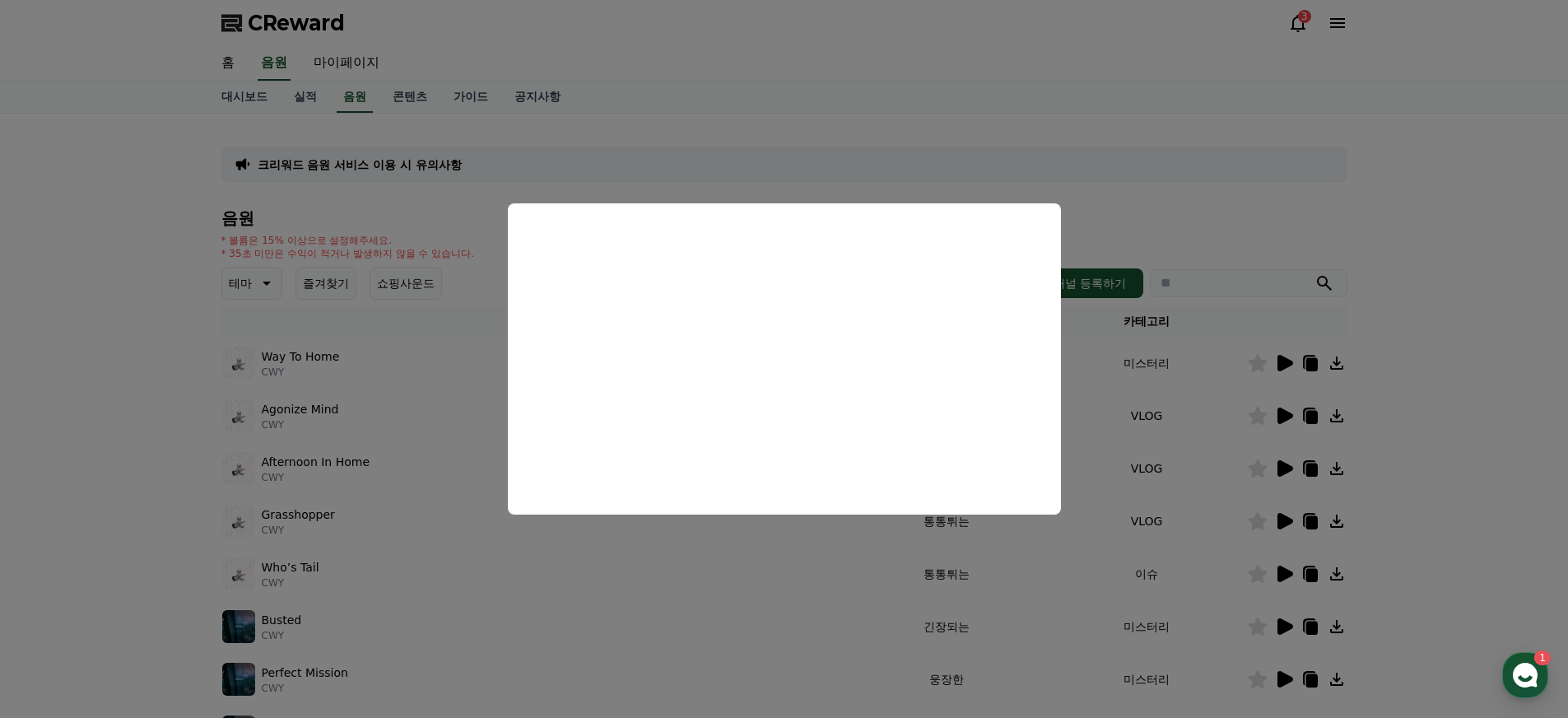
click at [242, 509] on button "close modal" at bounding box center [784, 359] width 1568 height 718
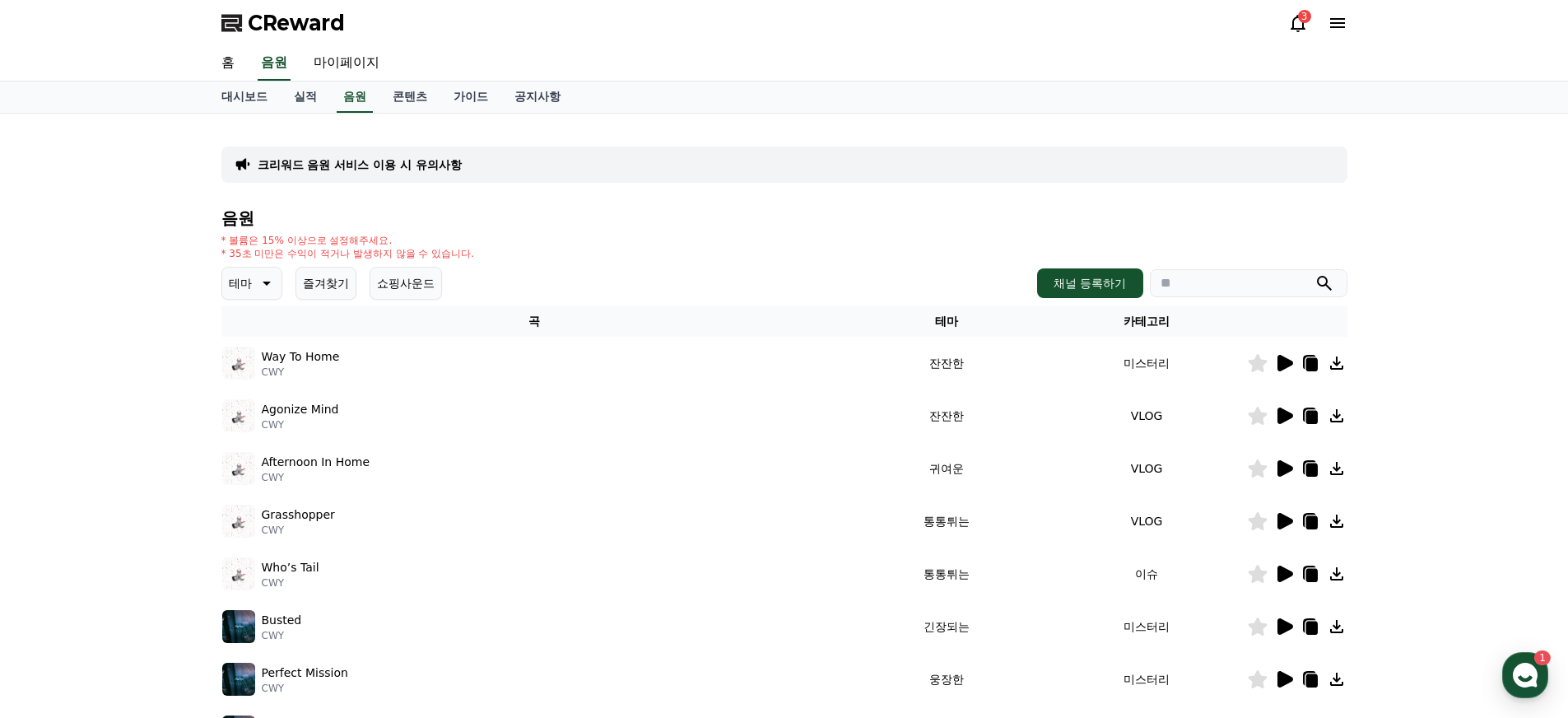
click at [1278, 419] on icon at bounding box center [1286, 415] width 16 height 17
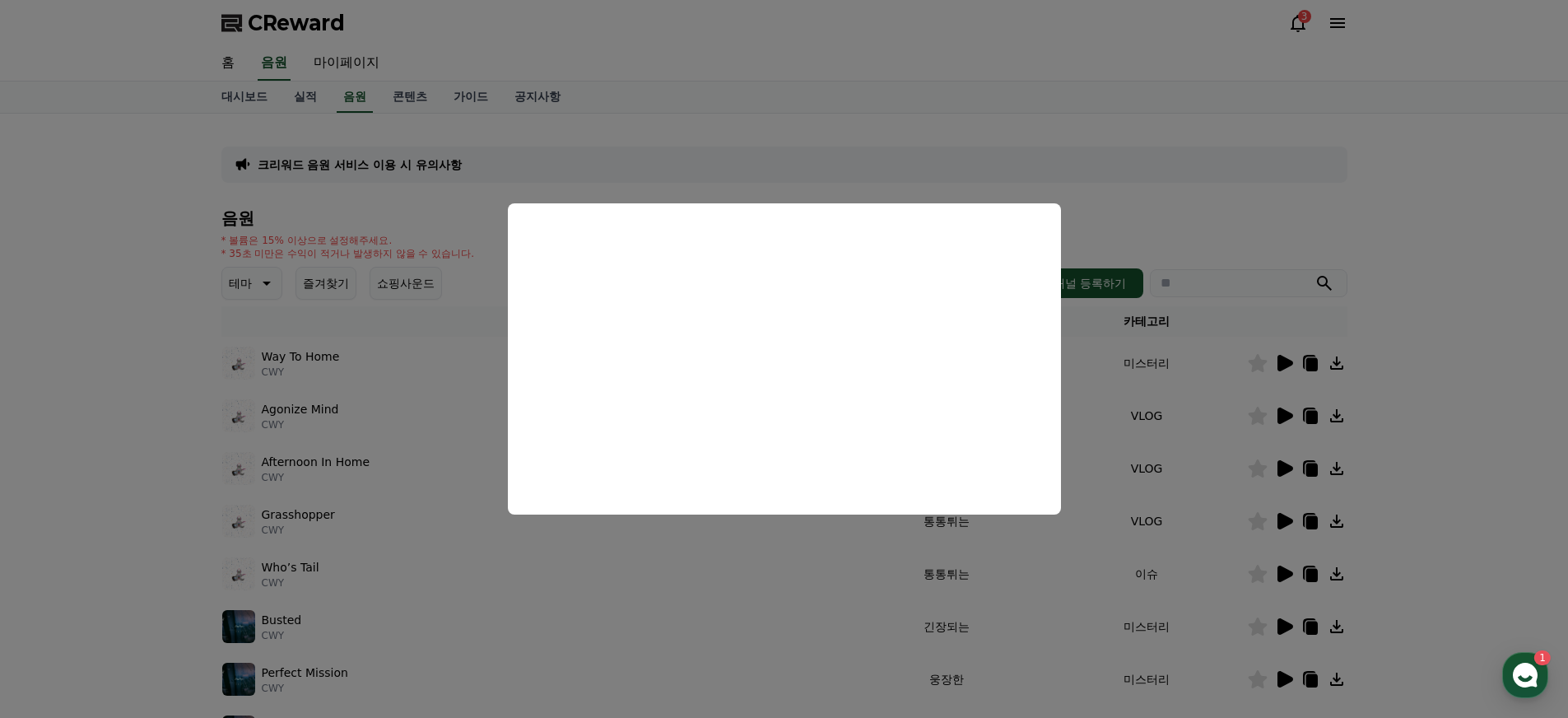
click at [618, 596] on button "close modal" at bounding box center [784, 359] width 1568 height 718
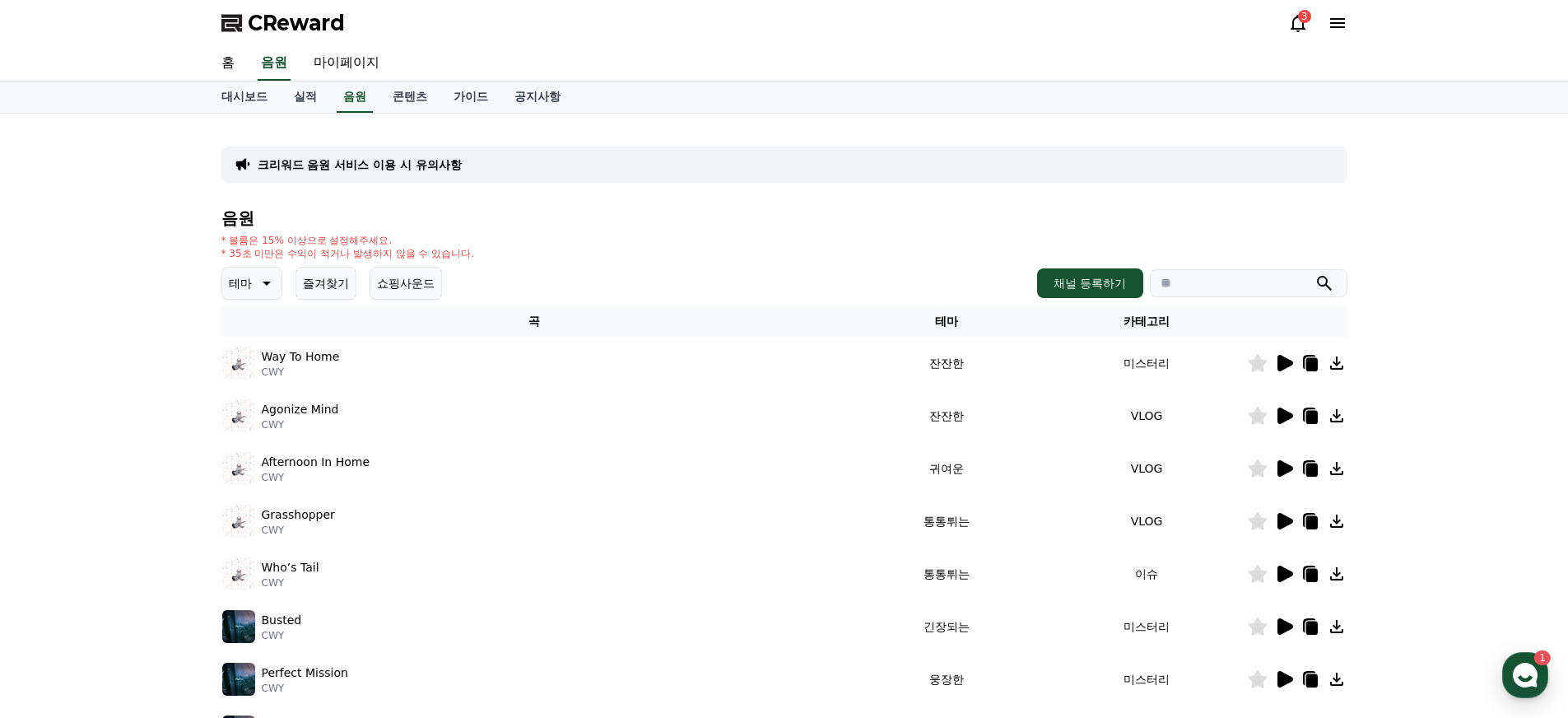
click at [1288, 468] on icon at bounding box center [1286, 468] width 16 height 17
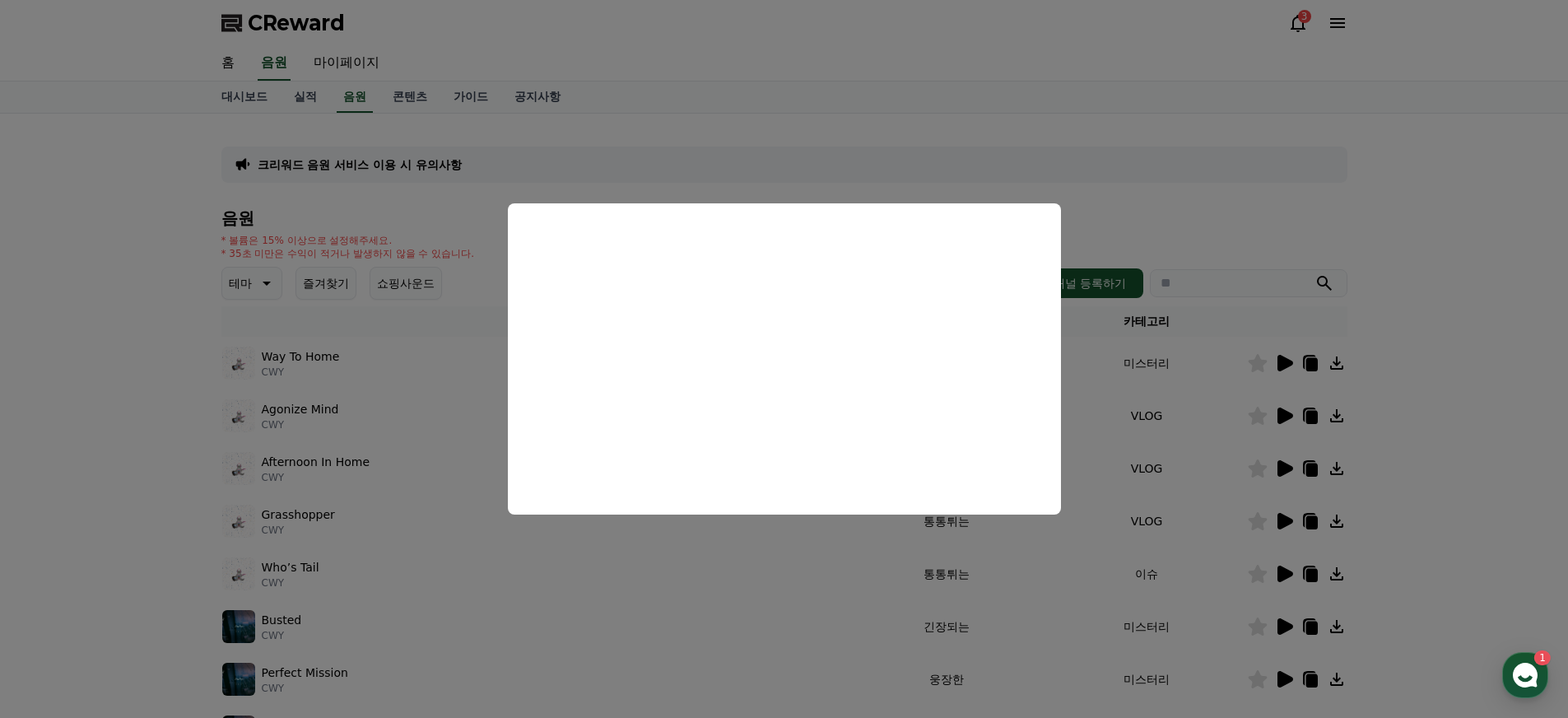
click at [468, 507] on button "close modal" at bounding box center [784, 359] width 1568 height 718
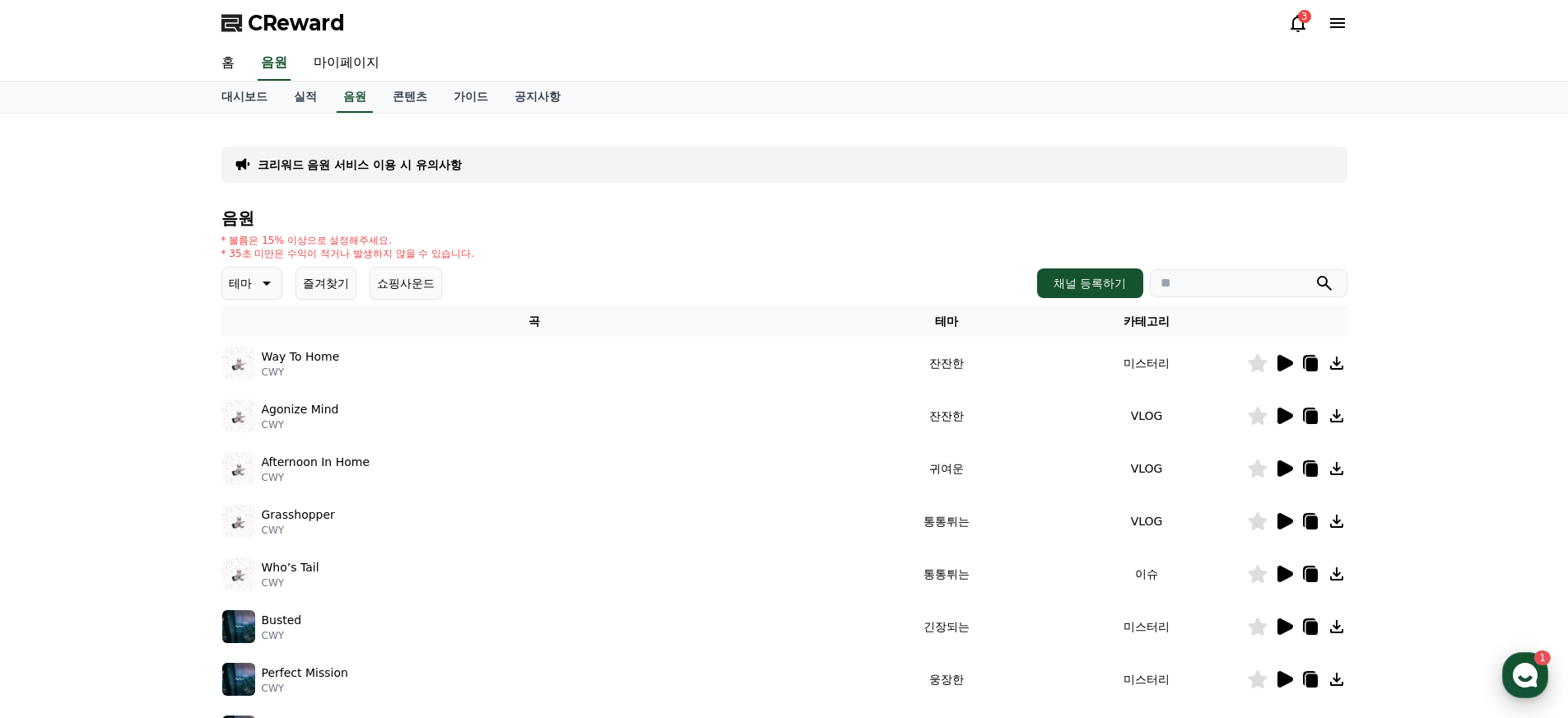
click at [1522, 668] on use "button" at bounding box center [1525, 674] width 25 height 25
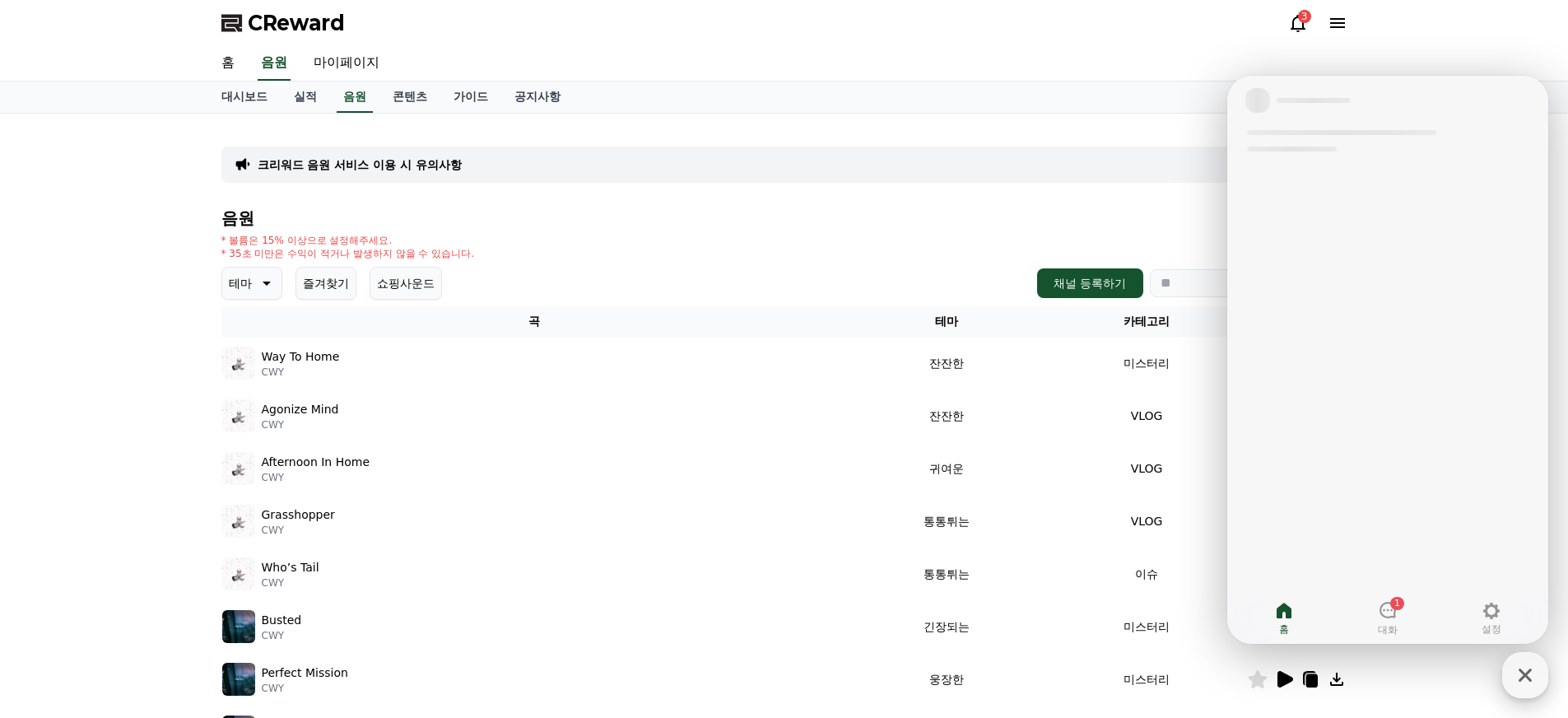
click at [1522, 668] on div "CReward 상담 버튼" at bounding box center [1525, 675] width 46 height 46
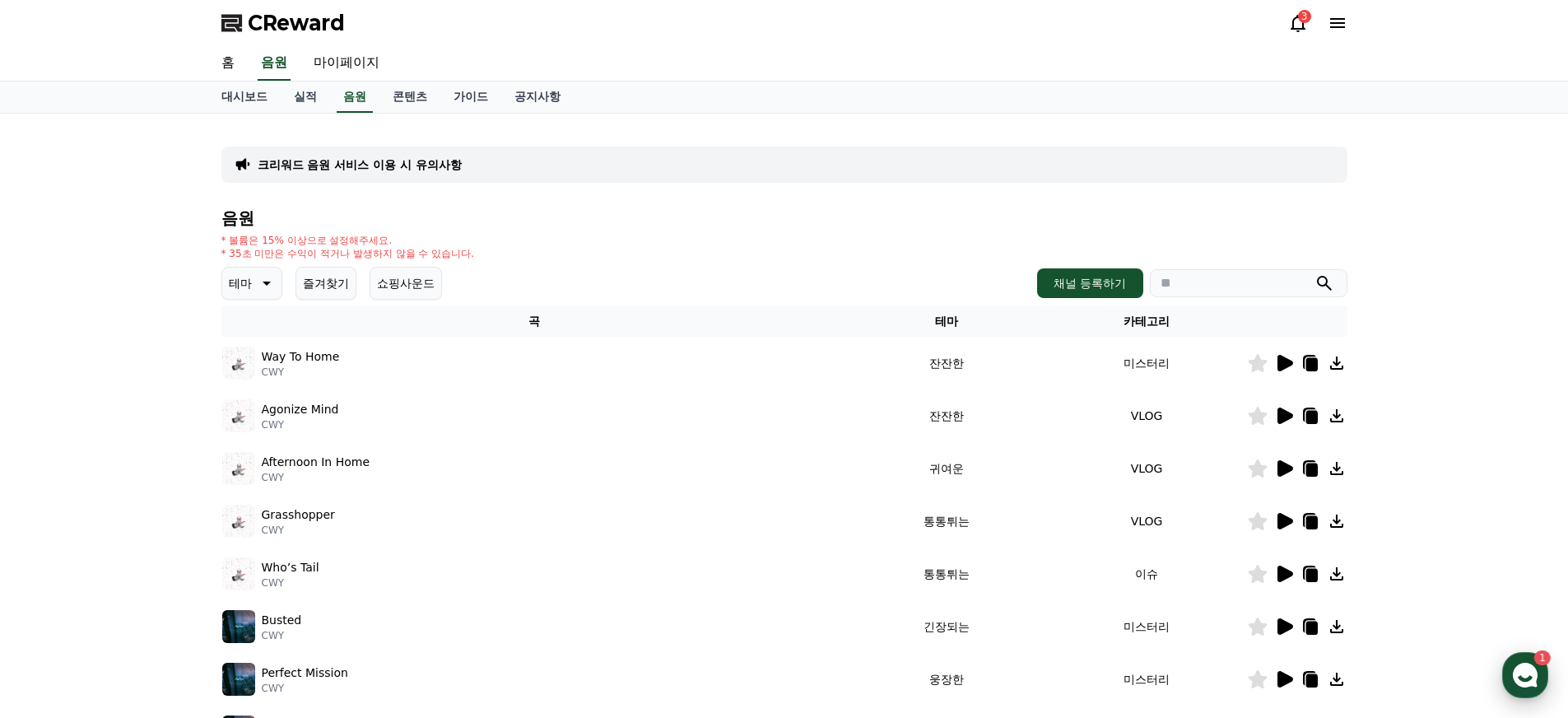
click at [1526, 670] on use "button" at bounding box center [1525, 674] width 25 height 25
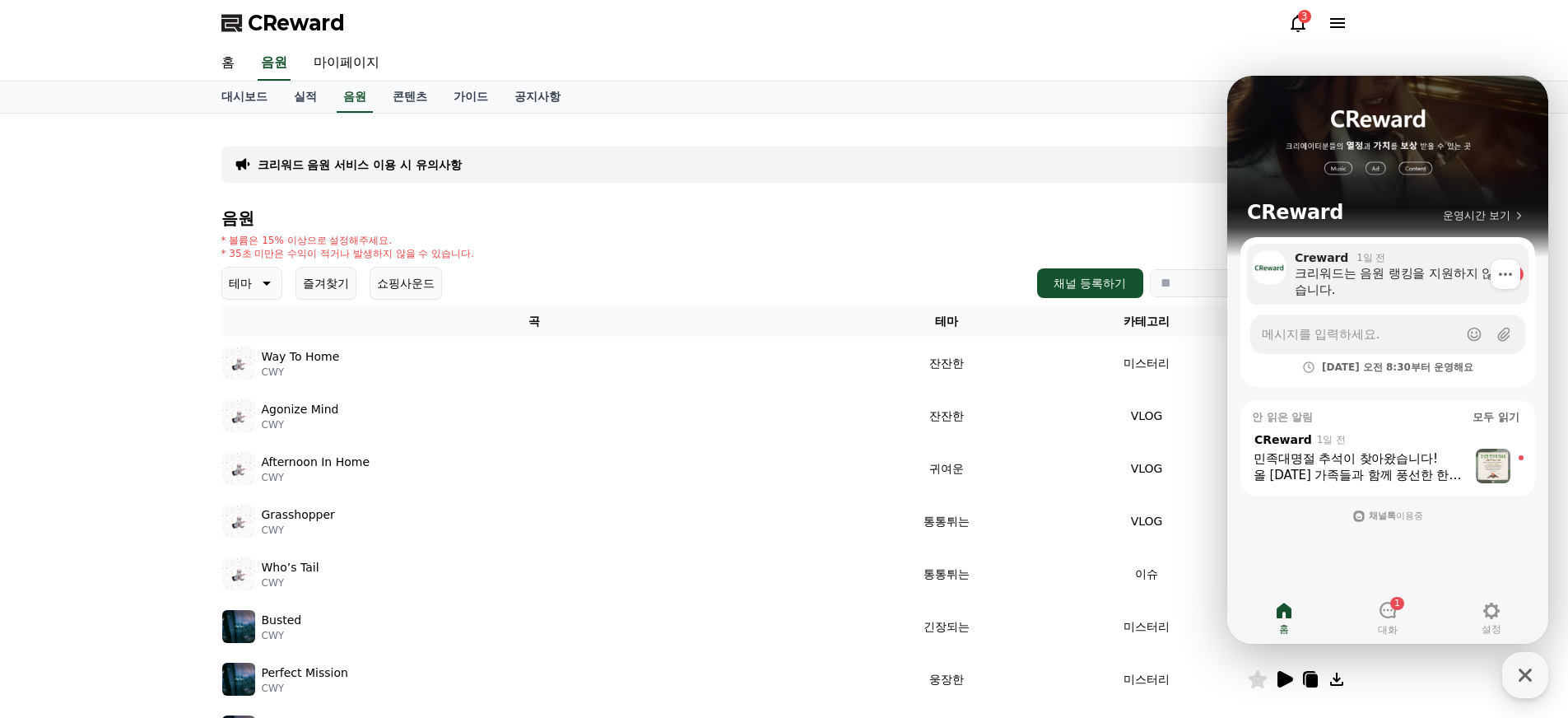
click at [1411, 280] on div "크리워드는 음원 랭킹을 지원하지 않습니다." at bounding box center [1397, 281] width 206 height 33
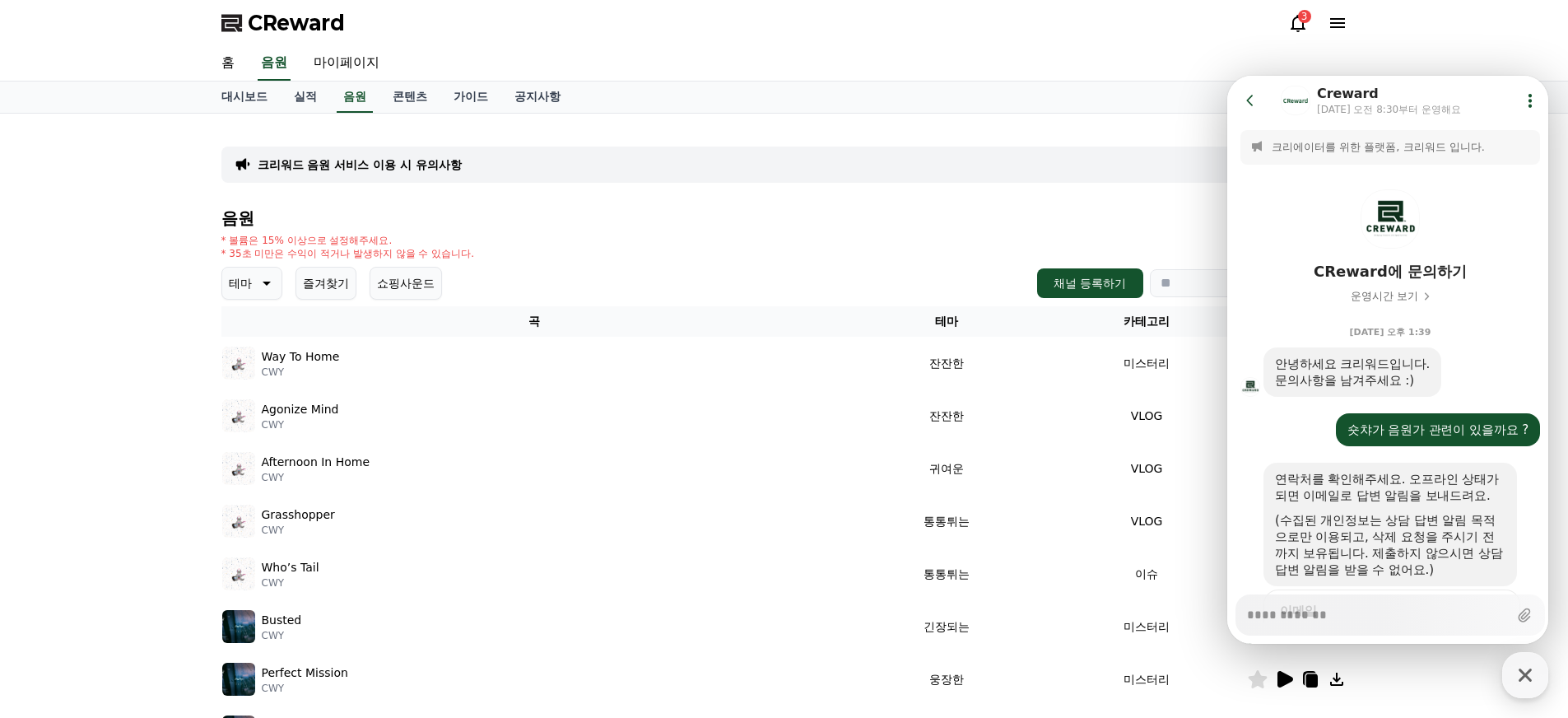
scroll to position [540, 0]
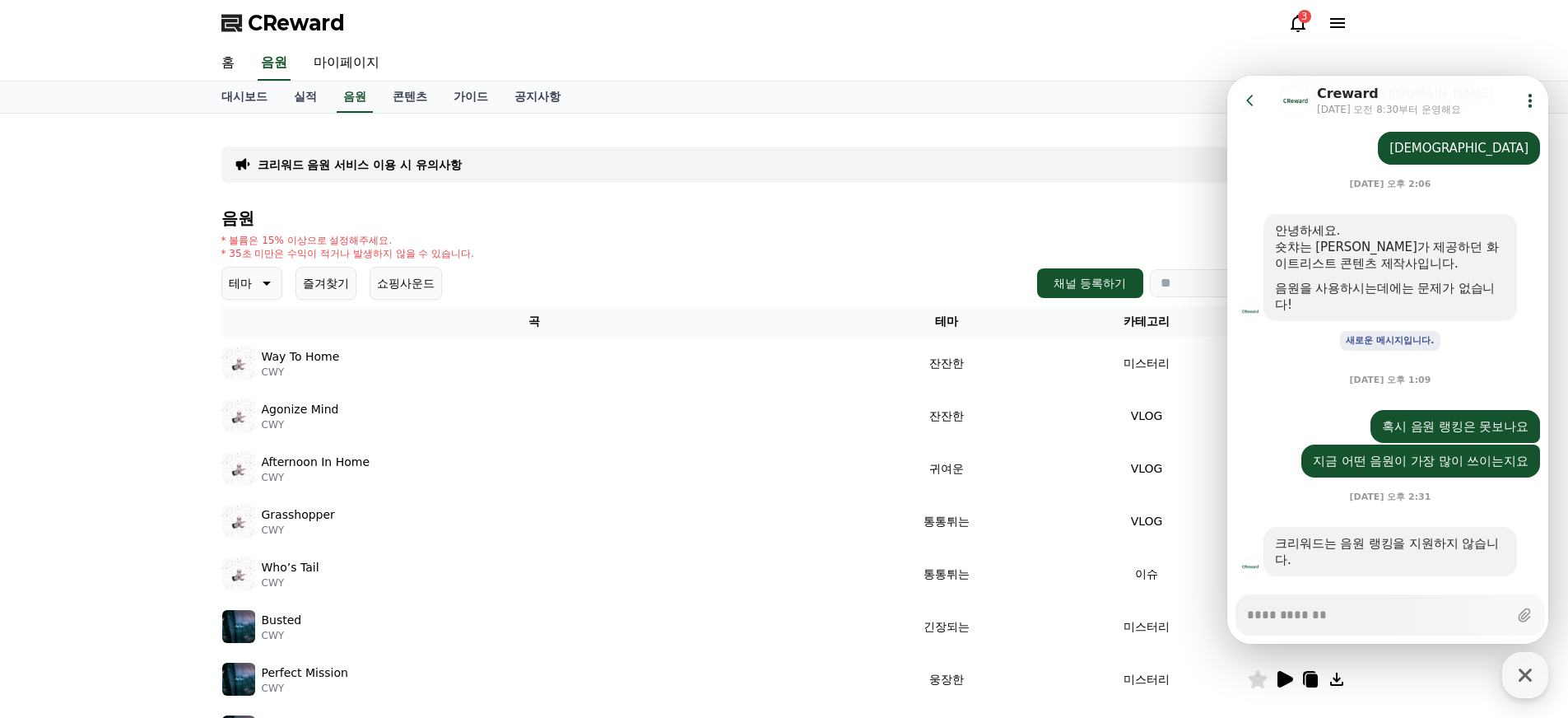
click at [971, 234] on div "* 볼륨은 15% 이상으로 설정해주세요. * 35초 미만은 수익이 적거나 발생하지 않을 수 있습니다." at bounding box center [784, 246] width 1126 height 27
type textarea "*"
